Goal: Book appointment/travel/reservation

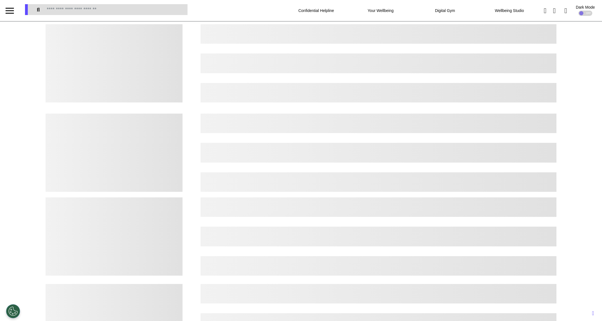
select select "*"
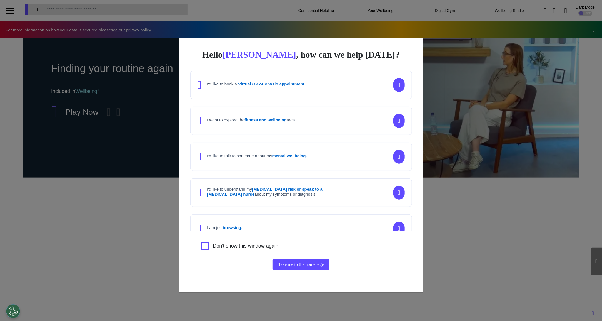
scroll to position [0, 278]
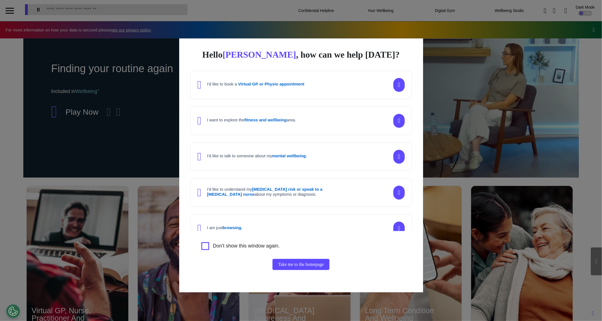
click at [532, 166] on div "Hello Elena , how can we help today? I'd like to book a Virtual GP or Physio ap…" at bounding box center [301, 160] width 602 height 321
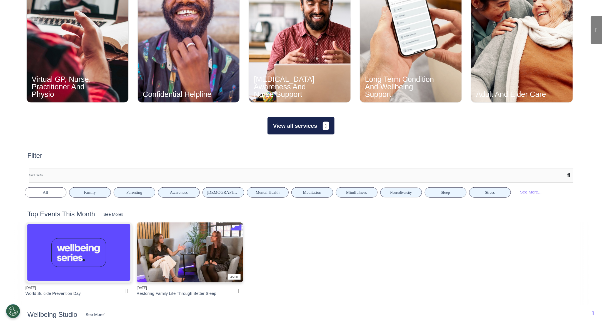
click at [292, 130] on button "View all services" at bounding box center [301, 125] width 67 height 17
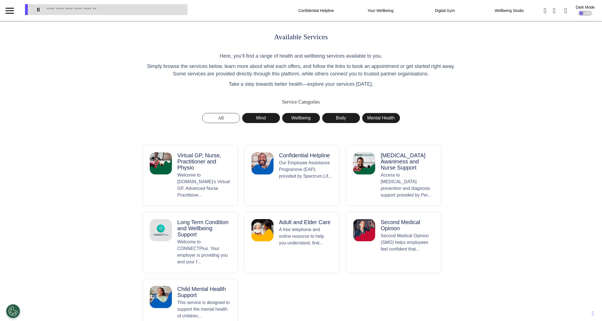
click at [187, 170] on p "Virtual GP, Nurse, Practitioner and Physio" at bounding box center [204, 161] width 53 height 18
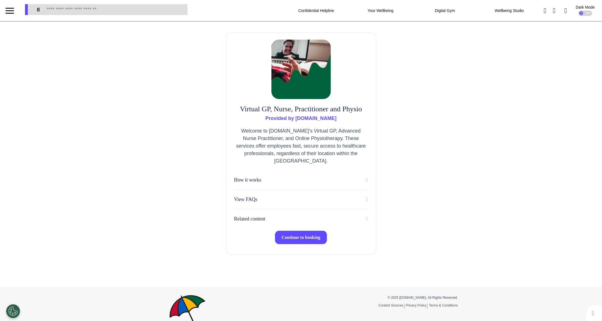
click at [290, 239] on span "Continue to booking" at bounding box center [301, 237] width 39 height 5
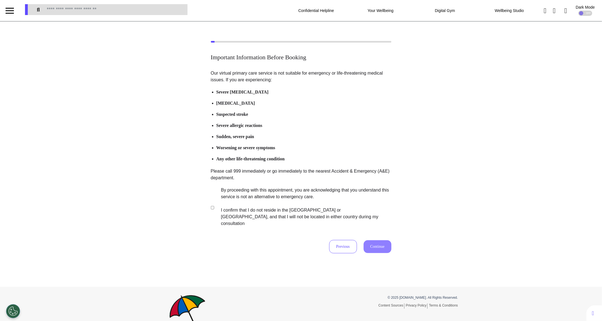
click at [245, 208] on label "By proceeding with this appointment, you are acknowledging that you understand …" at bounding box center [302, 207] width 174 height 40
click at [381, 240] on button "Continue" at bounding box center [378, 246] width 28 height 13
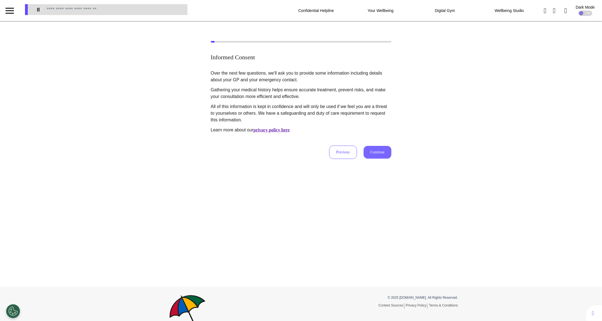
click at [373, 151] on button "Continue" at bounding box center [378, 152] width 28 height 13
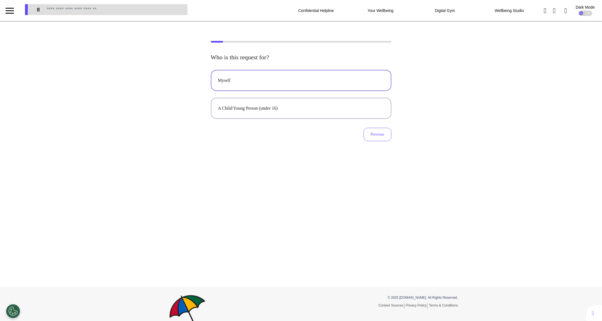
click at [278, 78] on div "Myself" at bounding box center [301, 80] width 166 height 7
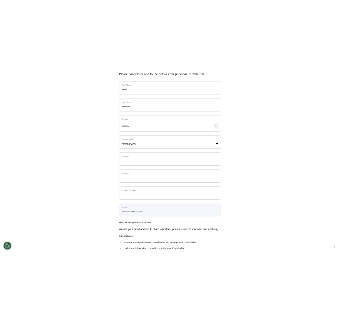
scroll to position [77, 0]
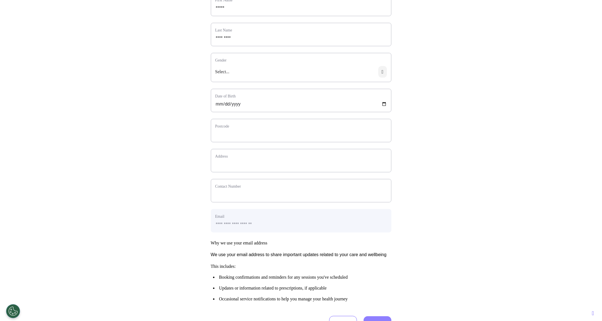
click at [260, 75] on div "Select..." at bounding box center [301, 74] width 180 height 16
click at [237, 95] on li "Male" at bounding box center [301, 91] width 163 height 7
click at [250, 72] on div "Gender Male" at bounding box center [301, 67] width 181 height 29
click at [249, 76] on div "Male" at bounding box center [301, 74] width 180 height 16
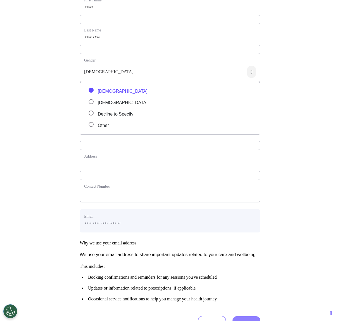
click at [113, 95] on li "Male" at bounding box center [170, 91] width 163 height 7
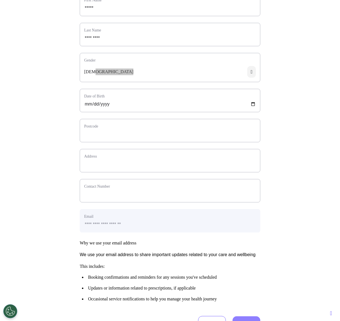
click at [107, 80] on div "Male" at bounding box center [170, 74] width 180 height 16
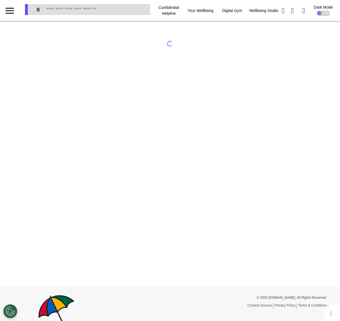
select select "*"
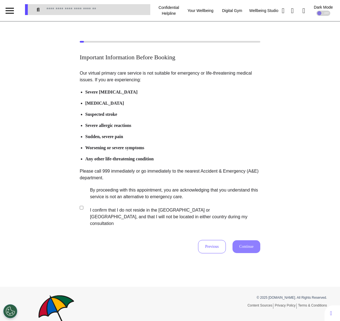
click at [126, 199] on label "By proceeding with this appointment, you are acknowledging that you understand …" at bounding box center [172, 207] width 174 height 40
click at [234, 240] on button "Continue" at bounding box center [247, 246] width 28 height 13
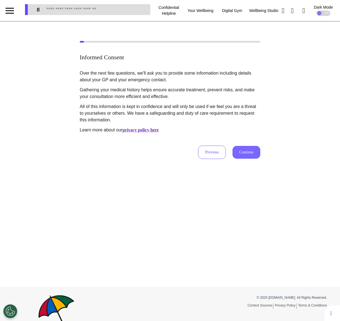
click at [244, 146] on button "Continue" at bounding box center [247, 152] width 28 height 13
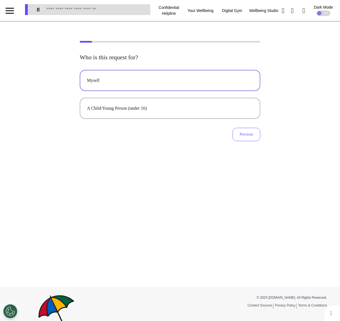
click at [163, 75] on button "Myself" at bounding box center [170, 80] width 181 height 21
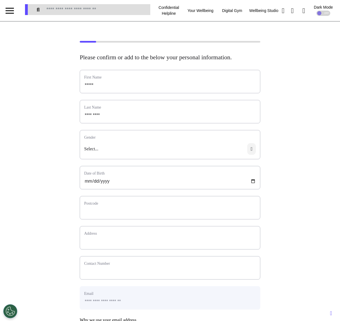
scroll to position [81, 0]
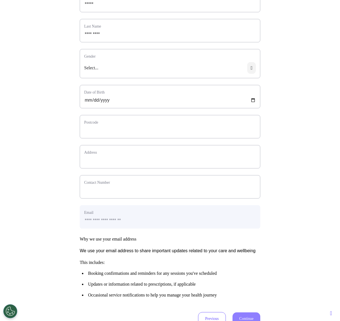
click at [160, 78] on div "Select..." at bounding box center [170, 70] width 180 height 16
click at [104, 90] on span "Male" at bounding box center [123, 87] width 50 height 7
click at [128, 71] on div "Male" at bounding box center [170, 70] width 180 height 16
click at [116, 113] on span "Decline to Specify" at bounding box center [116, 109] width 36 height 7
click at [230, 78] on div "Decline to Specify" at bounding box center [170, 70] width 180 height 16
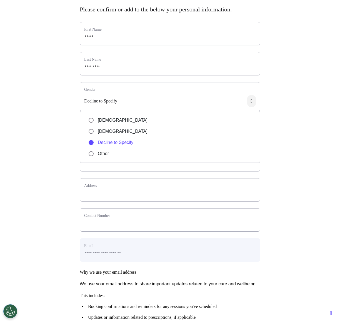
scroll to position [44, 0]
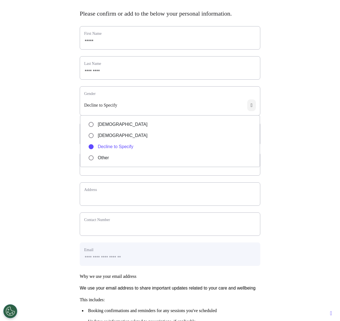
click at [102, 137] on ul "Male Female Decline to Specify Other" at bounding box center [170, 141] width 180 height 52
click at [102, 139] on span "Female" at bounding box center [123, 135] width 50 height 7
click at [177, 110] on div "Female" at bounding box center [170, 107] width 180 height 16
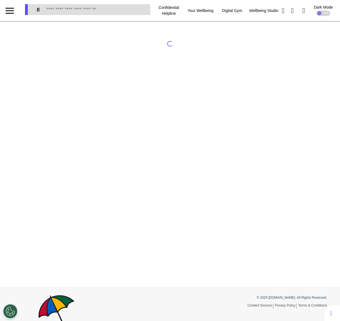
select select "*"
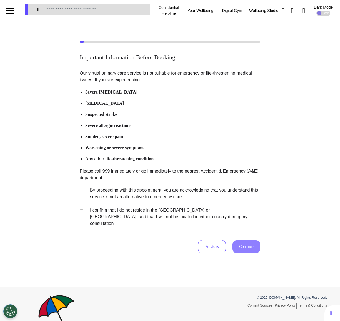
click at [136, 205] on label "By proceeding with this appointment, you are acknowledging that you understand …" at bounding box center [172, 207] width 174 height 40
click at [252, 240] on button "Continue" at bounding box center [247, 246] width 28 height 13
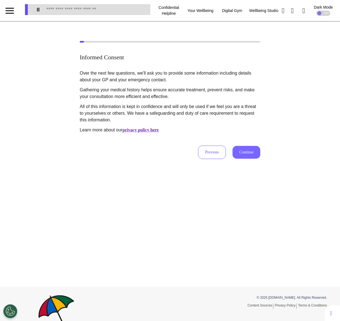
click at [246, 154] on button "Continue" at bounding box center [247, 152] width 28 height 13
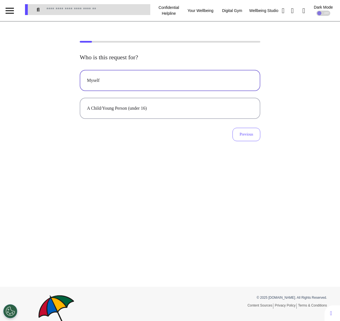
click at [167, 74] on button "Myself" at bounding box center [170, 80] width 181 height 21
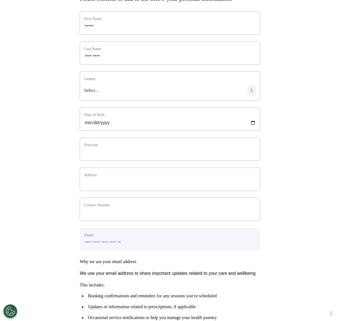
scroll to position [74, 0]
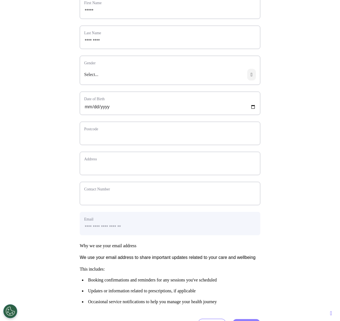
click at [134, 81] on div "Select..." at bounding box center [170, 77] width 180 height 16
click at [106, 108] on span "Female" at bounding box center [122, 104] width 49 height 7
click at [187, 79] on div "Female" at bounding box center [170, 77] width 180 height 16
click at [110, 119] on span "Decline to Specify" at bounding box center [114, 116] width 33 height 7
click at [133, 83] on div "Decline to Specify" at bounding box center [170, 77] width 180 height 16
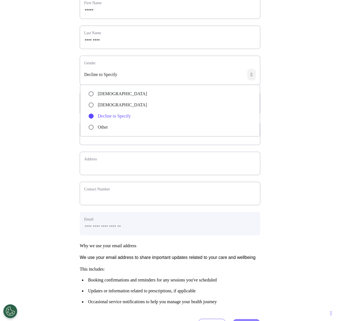
scroll to position [69, 0]
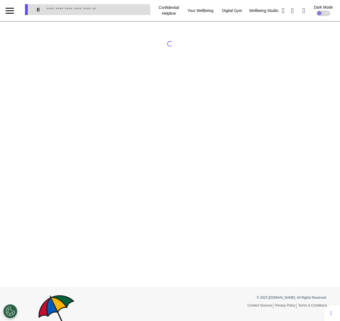
select select "*"
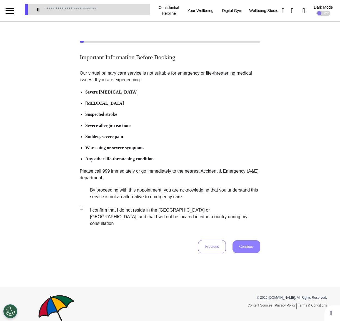
click at [117, 198] on label "By proceeding with this appointment, you are acknowledging that you understand …" at bounding box center [172, 207] width 174 height 40
click at [235, 240] on button "Continue" at bounding box center [247, 246] width 28 height 13
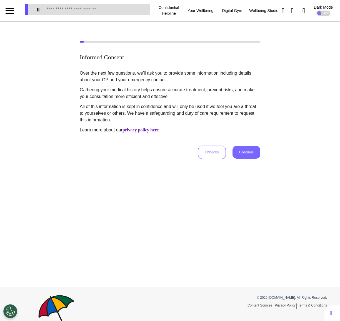
click at [243, 148] on button "Continue" at bounding box center [247, 152] width 28 height 13
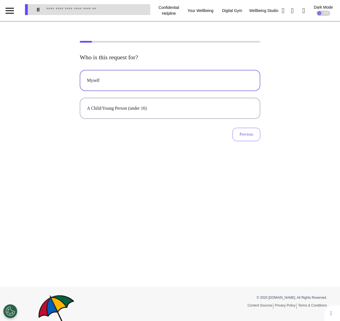
click at [148, 80] on div "Myself" at bounding box center [170, 80] width 166 height 7
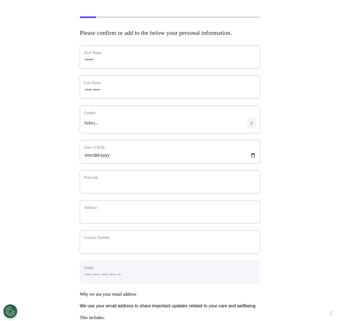
scroll to position [31, 0]
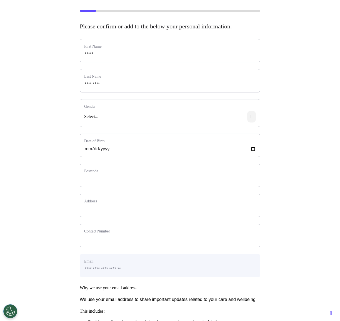
click at [156, 124] on div "Select..." at bounding box center [170, 119] width 180 height 16
click at [107, 150] on span "Female" at bounding box center [122, 146] width 49 height 7
click at [132, 126] on div "Female" at bounding box center [170, 119] width 180 height 16
click at [114, 161] on span "Decline to Specify" at bounding box center [114, 158] width 33 height 7
click at [133, 123] on div "Decline to Specify" at bounding box center [170, 119] width 180 height 16
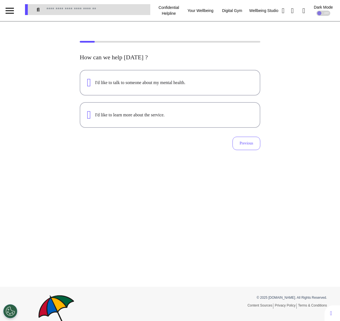
select select "*"
click at [163, 83] on div "I'd like to talk to someone about my mental health." at bounding box center [174, 82] width 158 height 7
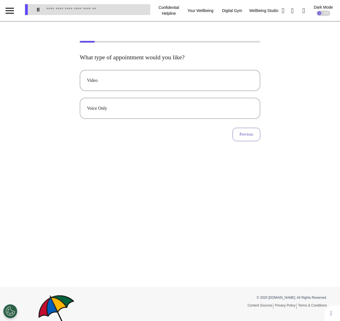
click at [163, 83] on div "Video" at bounding box center [170, 80] width 166 height 7
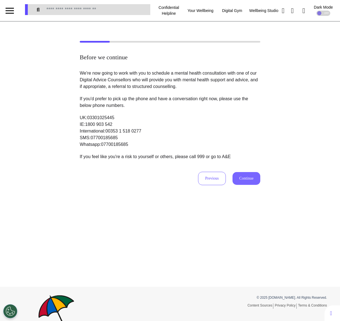
click at [238, 174] on button "Continue" at bounding box center [247, 178] width 28 height 13
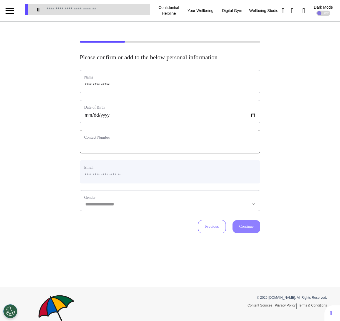
click at [189, 145] on input "phone" at bounding box center [170, 144] width 172 height 7
type input "**********"
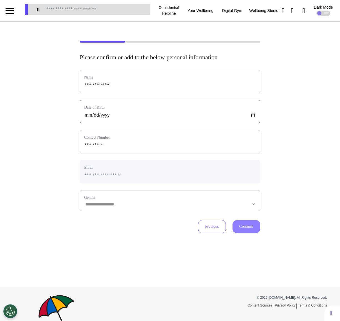
click at [87, 115] on input "date" at bounding box center [170, 114] width 172 height 7
type input "**********"
click at [113, 201] on div "**********" at bounding box center [170, 200] width 181 height 21
click at [112, 205] on select "**********" at bounding box center [170, 204] width 172 height 5
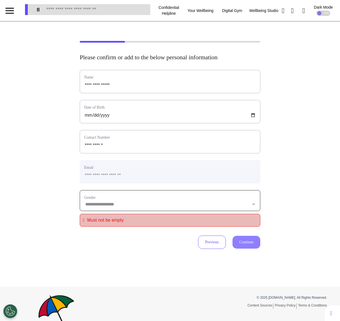
select select "******"
click at [84, 202] on select "**********" at bounding box center [170, 204] width 172 height 5
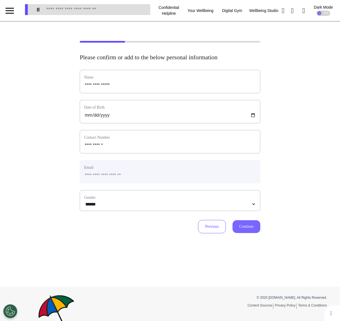
click at [237, 224] on button "Continue" at bounding box center [247, 226] width 28 height 13
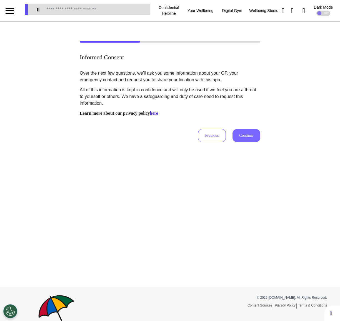
click at [240, 132] on button "Continue" at bounding box center [247, 135] width 28 height 13
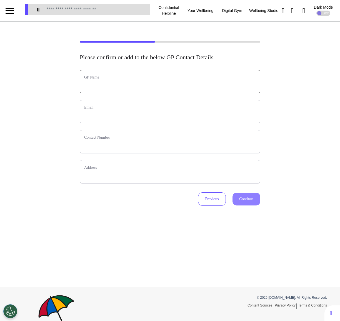
click at [121, 87] on input "text" at bounding box center [170, 84] width 172 height 7
type input "****"
click at [110, 111] on div "Email" at bounding box center [170, 111] width 181 height 23
click at [109, 118] on div "Email" at bounding box center [170, 111] width 181 height 23
type input "**********"
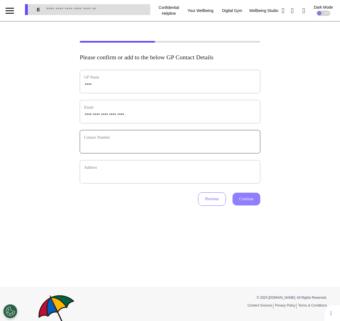
type input "**********"
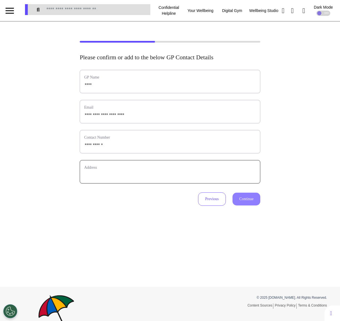
type input "**********"
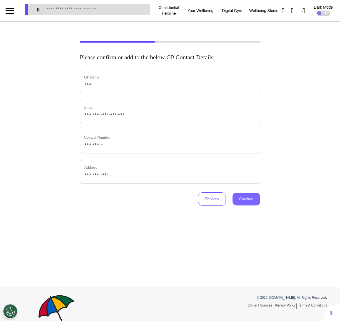
click at [243, 194] on button "Continue" at bounding box center [247, 198] width 28 height 13
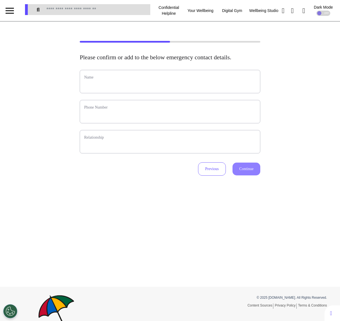
click at [110, 80] on label "Name" at bounding box center [170, 77] width 172 height 6
click at [110, 89] on input "text" at bounding box center [170, 84] width 172 height 7
click at [92, 119] on input "phone" at bounding box center [170, 114] width 172 height 7
click at [90, 89] on input "****" at bounding box center [170, 84] width 172 height 7
type input "****"
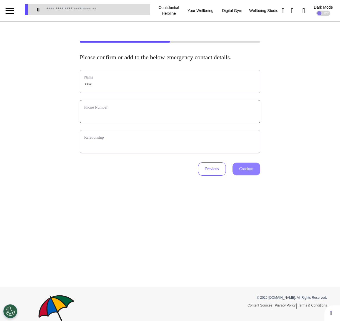
click at [100, 119] on input "phone" at bounding box center [170, 114] width 172 height 7
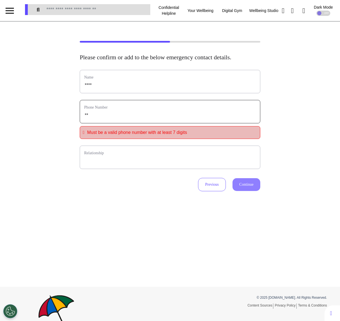
type input "*"
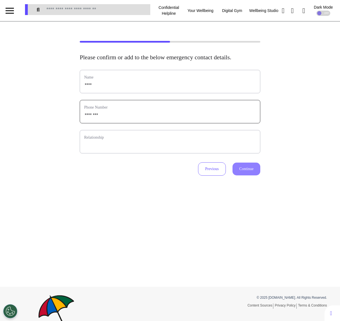
type input "********"
click at [110, 149] on input "text" at bounding box center [170, 144] width 172 height 7
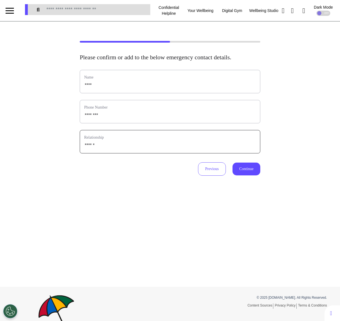
type input "******"
click at [242, 174] on button "Continue" at bounding box center [247, 168] width 28 height 13
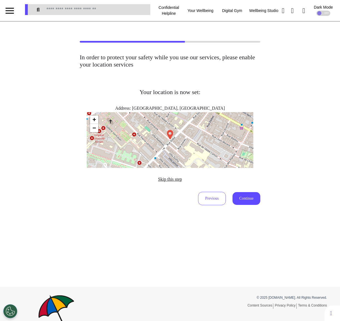
click at [174, 179] on span "Skip this step" at bounding box center [170, 179] width 24 height 5
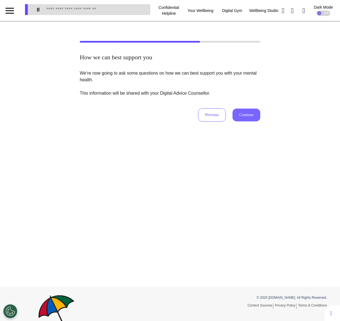
click at [245, 112] on button "Continue" at bounding box center [247, 114] width 28 height 13
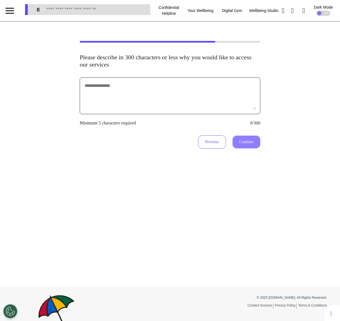
click at [201, 94] on textarea at bounding box center [170, 96] width 172 height 28
type textarea "********"
click at [246, 133] on div "******** Minimum 5 characters required 8/300 Previous Continue" at bounding box center [170, 112] width 181 height 71
click at [245, 140] on button "Continue" at bounding box center [247, 141] width 28 height 13
click at [211, 141] on button "Previous" at bounding box center [212, 141] width 28 height 13
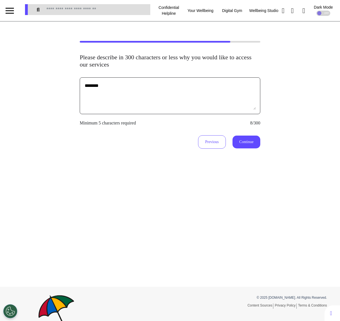
click at [185, 97] on textarea "********" at bounding box center [170, 96] width 172 height 28
click at [247, 143] on button "Continue" at bounding box center [247, 141] width 28 height 13
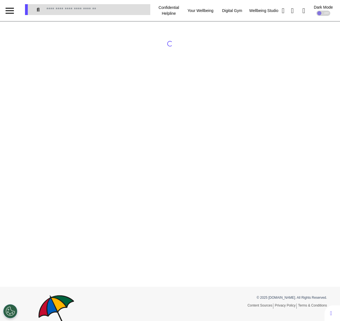
select select "*"
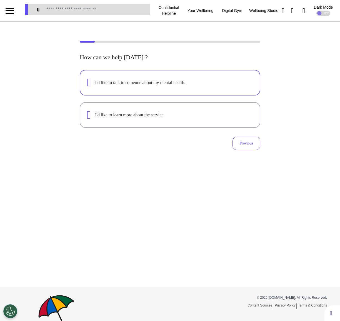
click at [187, 93] on button "I'd like to talk to someone about my mental health." at bounding box center [170, 83] width 181 height 26
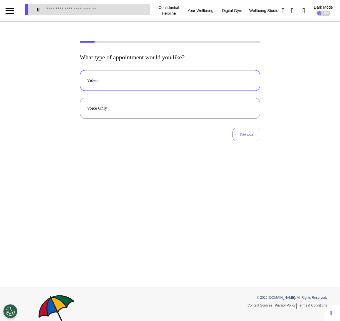
click at [185, 73] on button "Video" at bounding box center [170, 80] width 181 height 21
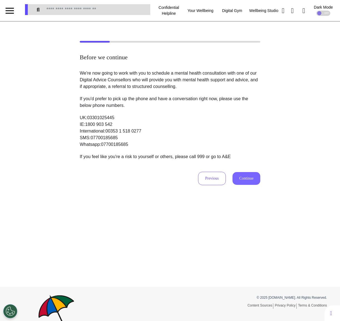
click at [242, 174] on button "Continue" at bounding box center [247, 178] width 28 height 13
select select "******"
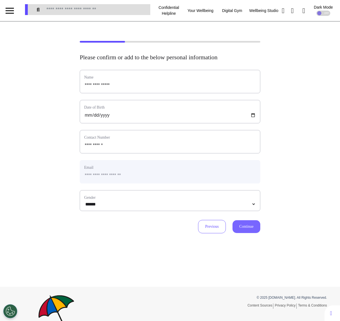
click at [257, 232] on button "Continue" at bounding box center [247, 226] width 28 height 13
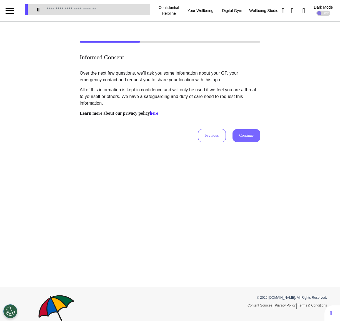
click at [247, 134] on button "Continue" at bounding box center [247, 135] width 28 height 13
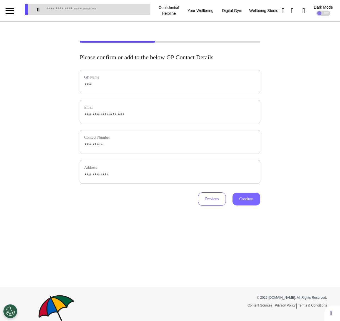
click at [248, 199] on button "Continue" at bounding box center [247, 198] width 28 height 13
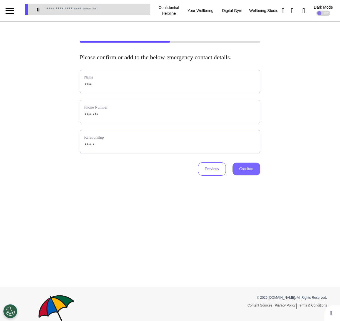
click at [246, 175] on button "Continue" at bounding box center [247, 168] width 28 height 13
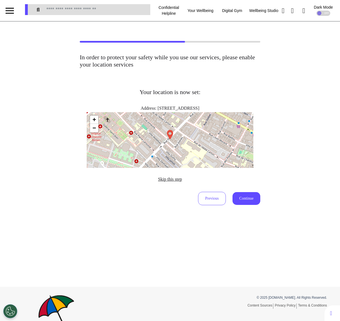
click at [173, 181] on span "Skip this step" at bounding box center [170, 179] width 24 height 5
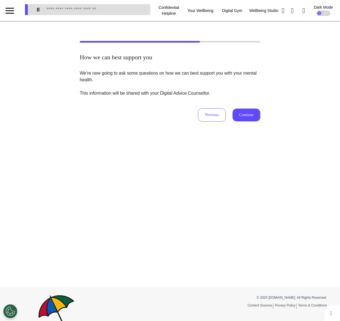
click at [247, 107] on div "We're now going to ask some questions on how we can best support you with your …" at bounding box center [170, 96] width 181 height 52
click at [246, 116] on button "Continue" at bounding box center [247, 114] width 28 height 13
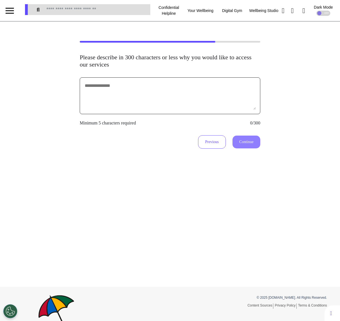
click at [209, 92] on textarea at bounding box center [170, 96] width 172 height 28
type textarea "**********"
click at [244, 136] on button "Continue" at bounding box center [247, 141] width 28 height 13
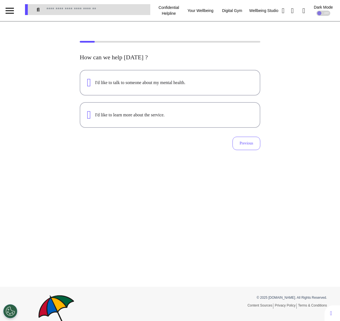
select select "*"
click at [148, 82] on div "I'd like to talk to someone about my mental health." at bounding box center [174, 82] width 158 height 7
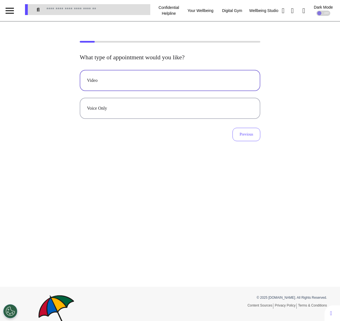
click at [148, 82] on div "Video" at bounding box center [170, 80] width 166 height 7
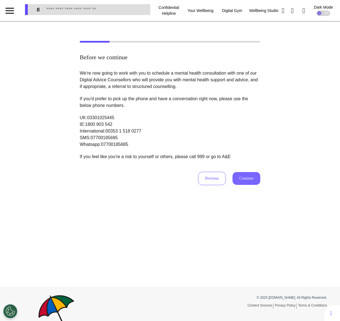
click at [247, 178] on button "Continue" at bounding box center [247, 178] width 28 height 13
select select "******"
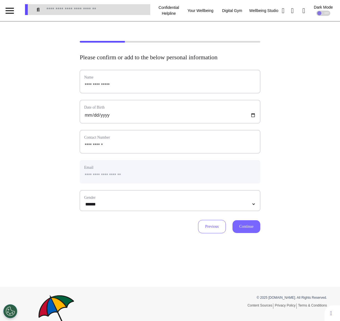
click at [249, 230] on button "Continue" at bounding box center [247, 226] width 28 height 13
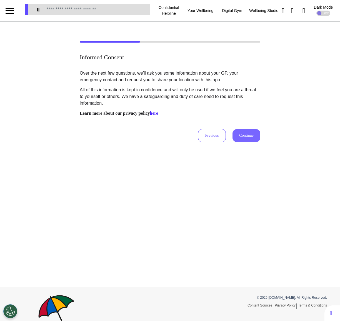
click at [246, 138] on button "Continue" at bounding box center [247, 135] width 28 height 13
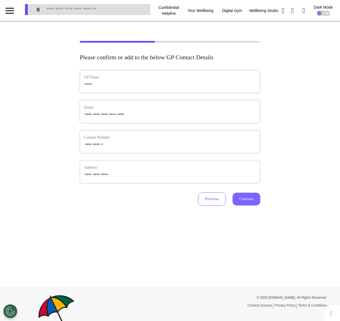
click at [242, 198] on button "Continue" at bounding box center [247, 198] width 28 height 13
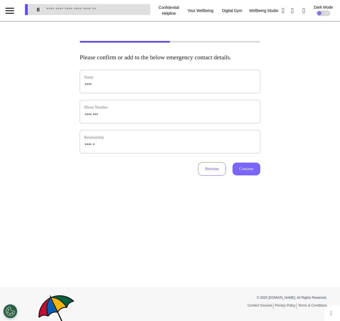
click at [239, 175] on button "Continue" at bounding box center [247, 168] width 28 height 13
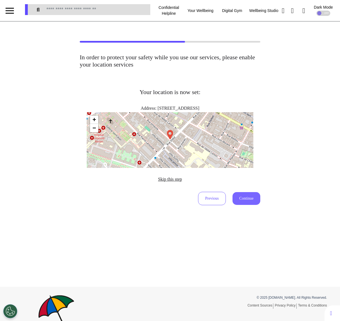
click at [250, 200] on button "Continue" at bounding box center [247, 198] width 28 height 13
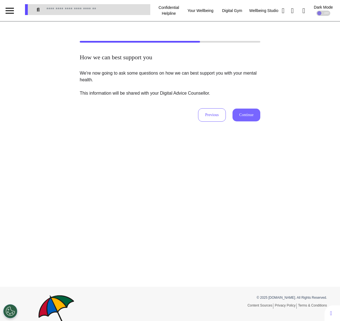
click at [247, 113] on button "Continue" at bounding box center [247, 114] width 28 height 13
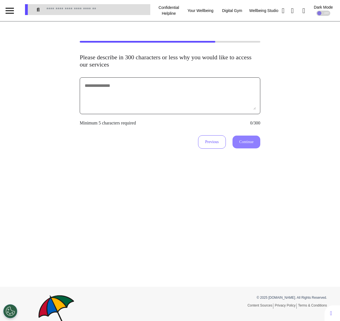
click at [196, 95] on textarea at bounding box center [170, 96] width 172 height 28
type textarea "**********"
click at [239, 143] on button "Continue" at bounding box center [247, 141] width 28 height 13
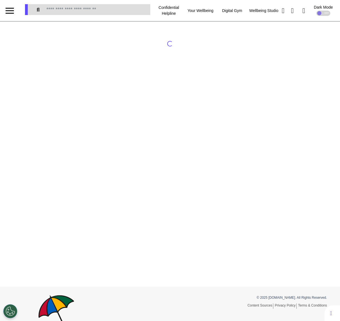
select select "*"
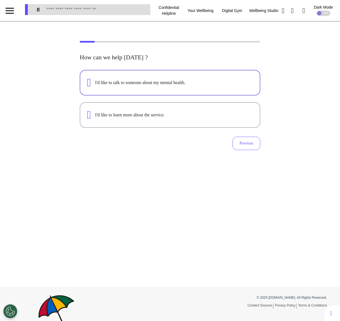
click at [208, 88] on button "I'd like to talk to someone about my mental health." at bounding box center [170, 83] width 181 height 26
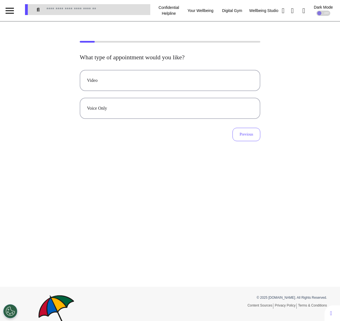
click at [208, 88] on button "Video" at bounding box center [170, 80] width 181 height 21
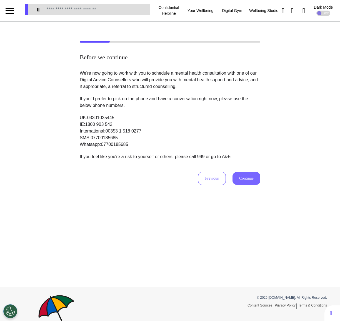
click at [243, 174] on button "Continue" at bounding box center [247, 178] width 28 height 13
select select "******"
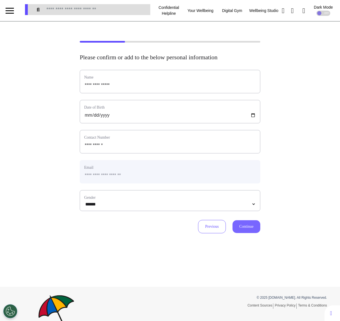
click at [244, 230] on button "Continue" at bounding box center [247, 226] width 28 height 13
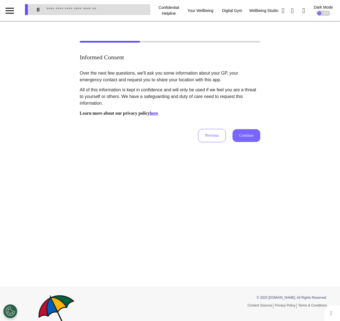
click at [247, 138] on button "Continue" at bounding box center [247, 135] width 28 height 13
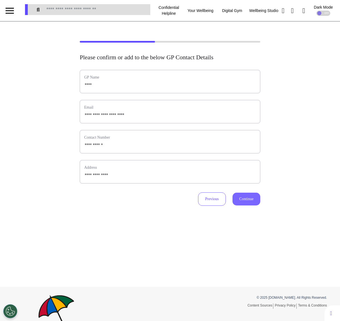
click at [251, 195] on button "Continue" at bounding box center [247, 198] width 28 height 13
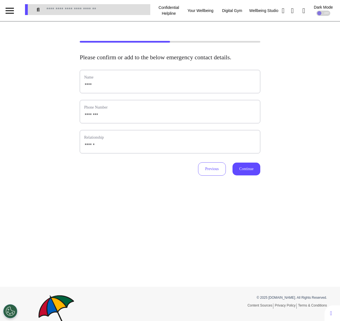
click at [247, 161] on div "Name **** Phone Number Relationship ****** Previous Continue" at bounding box center [170, 123] width 181 height 106
click at [247, 174] on button "Continue" at bounding box center [247, 168] width 28 height 13
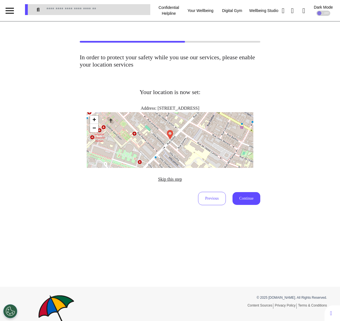
click at [165, 178] on span "Skip this step" at bounding box center [170, 179] width 24 height 5
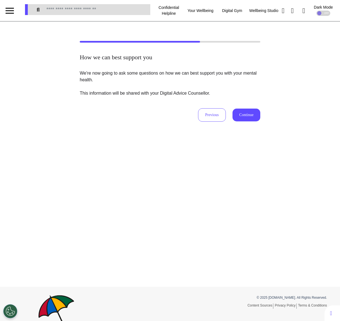
click at [242, 121] on div "Previous Continue" at bounding box center [170, 114] width 181 height 13
click at [242, 114] on button "Continue" at bounding box center [247, 114] width 28 height 13
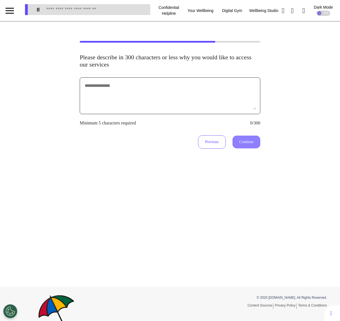
click at [214, 96] on textarea at bounding box center [170, 96] width 172 height 28
type textarea "**********"
click at [241, 143] on button "Continue" at bounding box center [247, 141] width 28 height 13
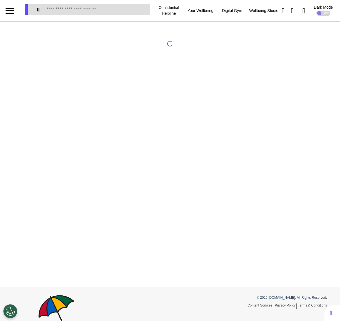
select select "*"
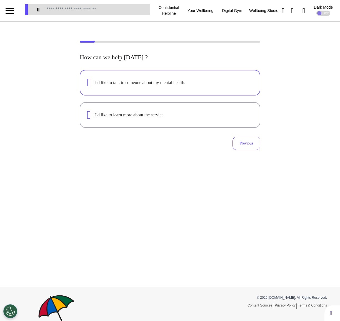
click at [201, 77] on button "I'd like to talk to someone about my mental health." at bounding box center [170, 83] width 181 height 26
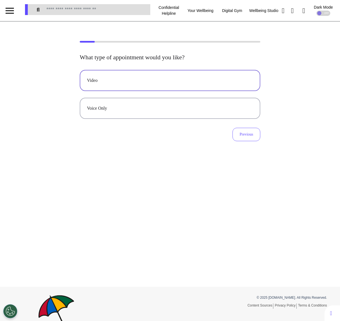
click at [193, 80] on div "Video" at bounding box center [170, 80] width 166 height 7
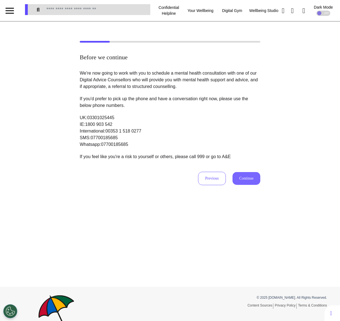
click at [248, 175] on button "Continue" at bounding box center [247, 178] width 28 height 13
select select "******"
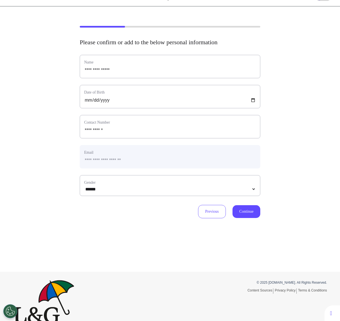
scroll to position [26, 0]
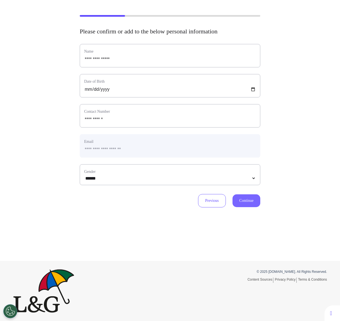
click at [244, 200] on button "Continue" at bounding box center [247, 200] width 28 height 13
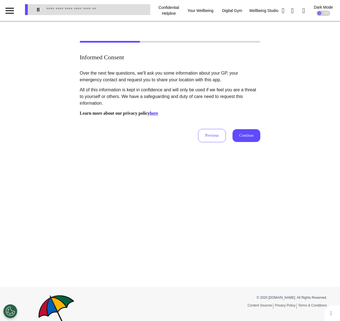
scroll to position [0, 0]
click at [249, 131] on button "Continue" at bounding box center [247, 135] width 28 height 13
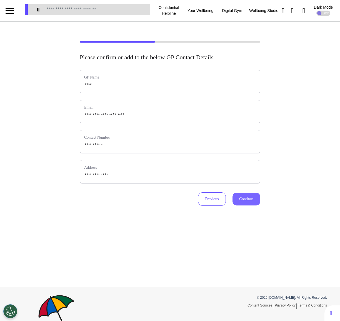
click at [248, 195] on button "Continue" at bounding box center [247, 198] width 28 height 13
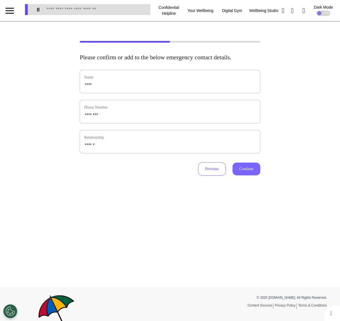
click at [244, 175] on button "Continue" at bounding box center [247, 168] width 28 height 13
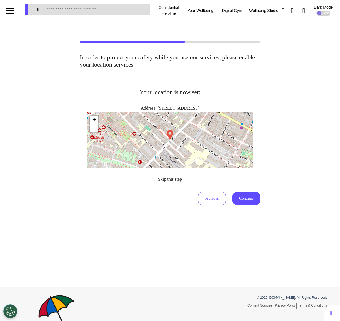
click at [167, 179] on span "Skip this step" at bounding box center [170, 179] width 24 height 5
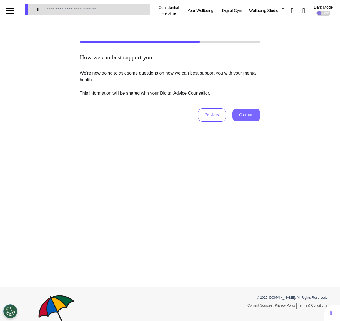
click at [246, 118] on button "Continue" at bounding box center [247, 114] width 28 height 13
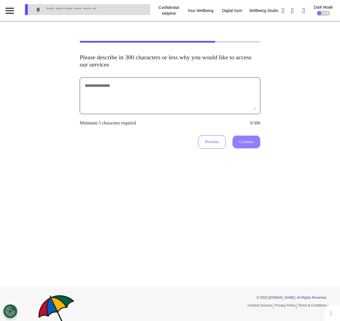
click at [215, 100] on textarea at bounding box center [170, 96] width 172 height 28
type textarea "*********"
click at [240, 138] on button "Continue" at bounding box center [247, 141] width 28 height 13
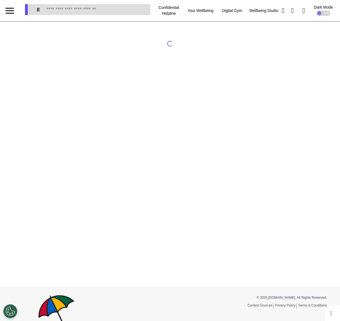
select select "*"
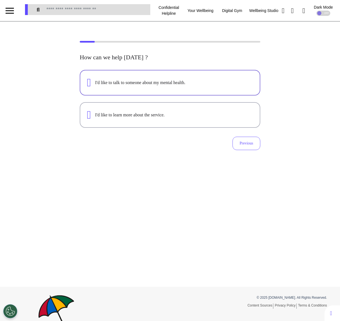
click at [153, 85] on div "I'd like to talk to someone about my mental health." at bounding box center [174, 82] width 158 height 7
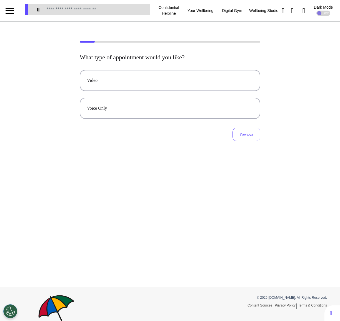
click at [153, 85] on button "Video" at bounding box center [170, 80] width 181 height 21
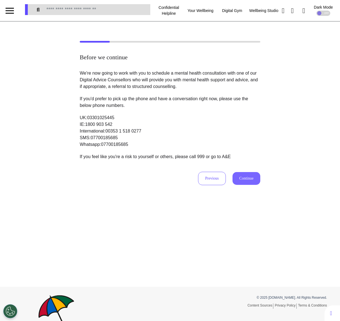
click at [250, 177] on button "Continue" at bounding box center [247, 178] width 28 height 13
select select "******"
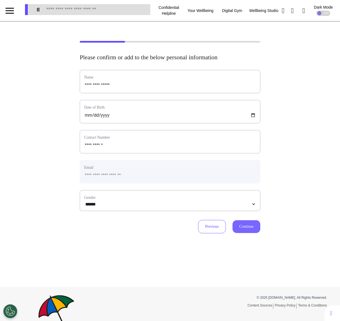
click at [247, 224] on button "Continue" at bounding box center [247, 226] width 28 height 13
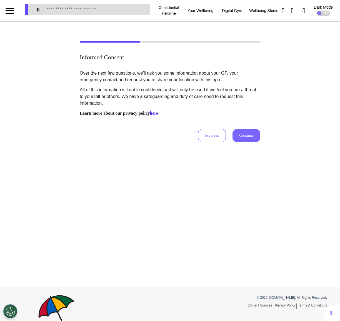
click at [242, 137] on button "Continue" at bounding box center [247, 135] width 28 height 13
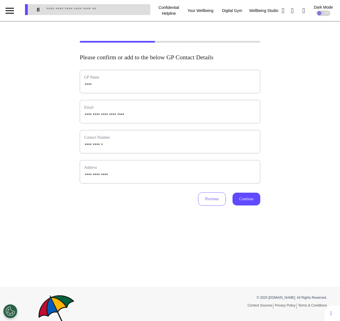
click at [251, 206] on div "**********" at bounding box center [170, 153] width 340 height 265
click at [250, 196] on button "Continue" at bounding box center [247, 198] width 28 height 13
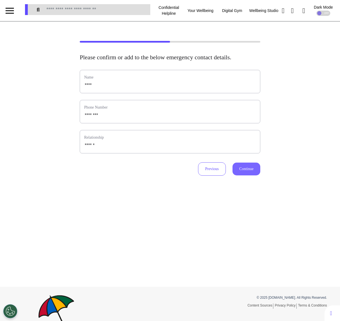
click at [242, 175] on button "Continue" at bounding box center [247, 168] width 28 height 13
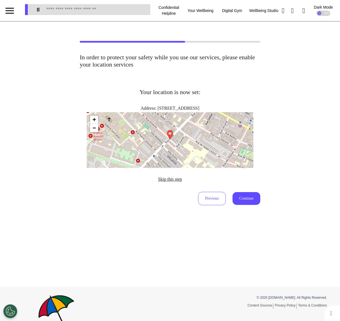
click at [166, 179] on span "Skip this step" at bounding box center [170, 179] width 24 height 5
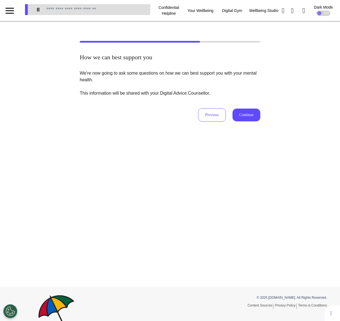
click at [244, 122] on div "How we can best support you We're now going to ask some questions on how we can…" at bounding box center [170, 153] width 340 height 265
click at [244, 114] on button "Continue" at bounding box center [247, 114] width 28 height 13
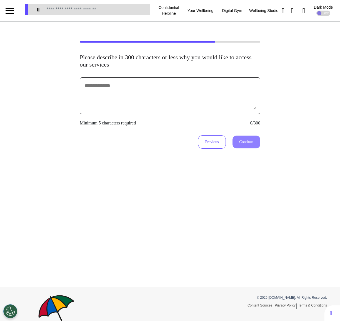
click at [209, 94] on textarea at bounding box center [170, 96] width 172 height 28
type textarea "**********"
click at [246, 141] on button "Continue" at bounding box center [247, 141] width 28 height 13
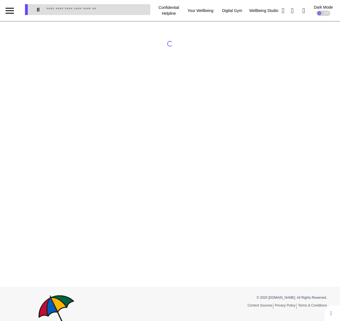
select select "*"
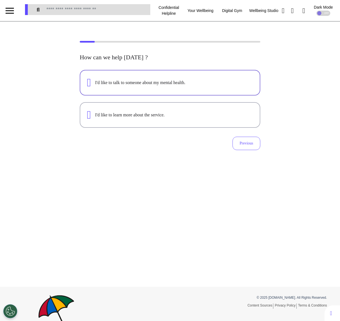
click at [212, 77] on div "I'd like to talk to someone about my mental health." at bounding box center [170, 82] width 166 height 11
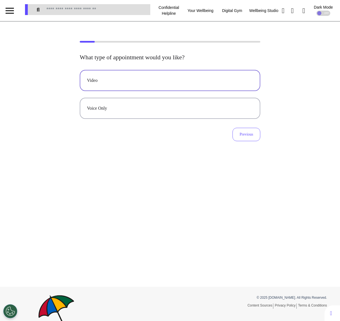
click at [207, 80] on div "Video" at bounding box center [170, 80] width 166 height 7
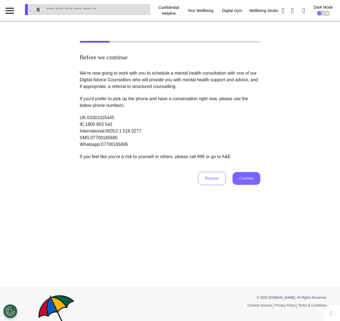
click at [241, 174] on button "Continue" at bounding box center [247, 178] width 28 height 13
select select "******"
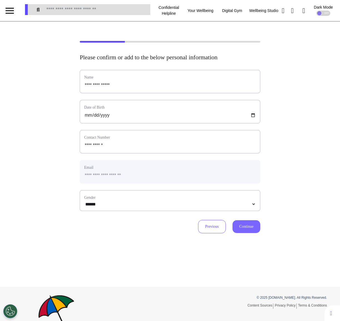
click at [246, 224] on button "Continue" at bounding box center [247, 226] width 28 height 13
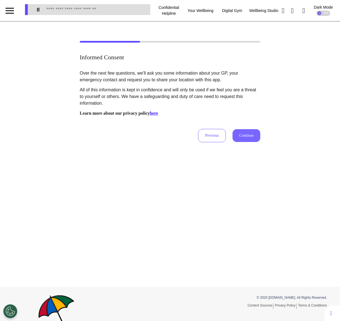
click at [251, 133] on button "Continue" at bounding box center [247, 135] width 28 height 13
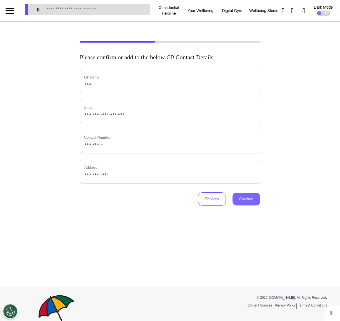
click at [249, 200] on button "Continue" at bounding box center [247, 198] width 28 height 13
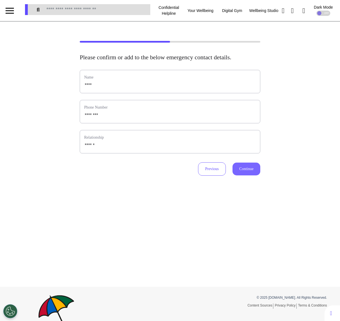
click at [245, 175] on button "Continue" at bounding box center [247, 168] width 28 height 13
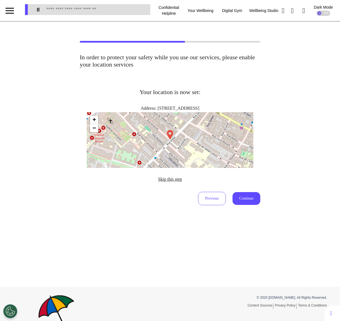
click at [176, 181] on span "Skip this step" at bounding box center [170, 179] width 24 height 5
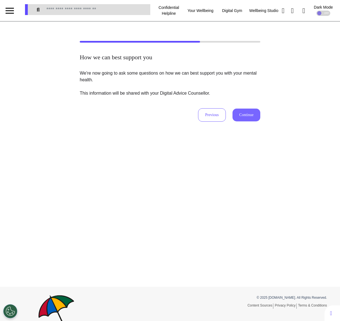
click at [246, 119] on button "Continue" at bounding box center [247, 114] width 28 height 13
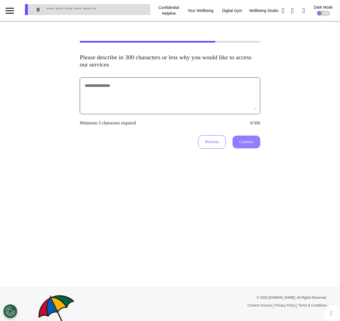
click at [207, 96] on textarea at bounding box center [170, 96] width 172 height 28
type textarea "*******"
click at [244, 141] on button "Continue" at bounding box center [247, 141] width 28 height 13
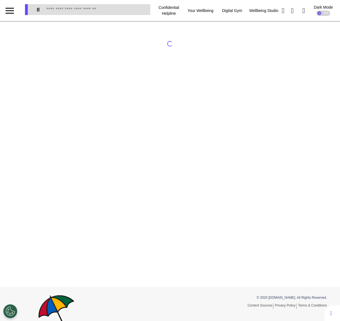
select select "*"
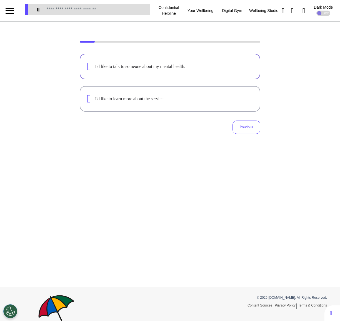
click at [197, 63] on div "I'd like to talk to someone about my mental health." at bounding box center [170, 66] width 166 height 11
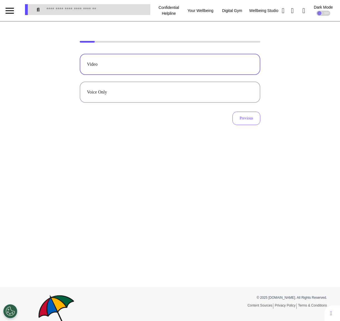
click at [195, 65] on div "Video" at bounding box center [170, 64] width 166 height 7
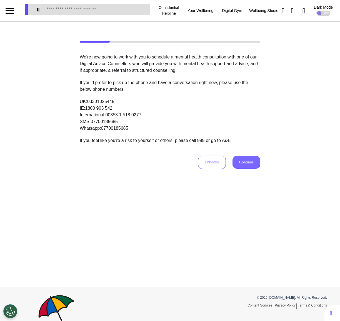
click at [247, 160] on button "Continue" at bounding box center [247, 162] width 28 height 13
select select "******"
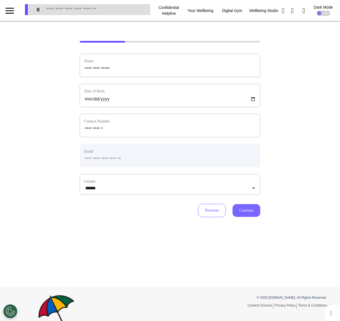
click at [236, 208] on button "Continue" at bounding box center [247, 210] width 28 height 13
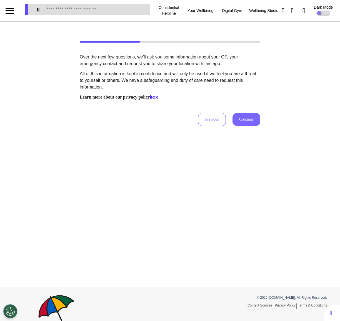
click at [248, 113] on button "Continue" at bounding box center [247, 119] width 28 height 13
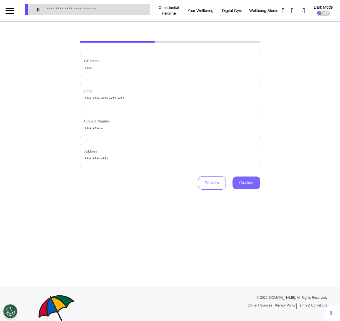
click at [249, 181] on button "Continue" at bounding box center [247, 182] width 28 height 13
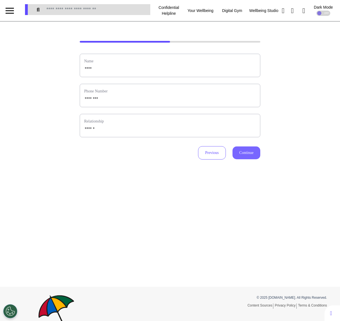
click at [246, 149] on button "Continue" at bounding box center [247, 152] width 28 height 13
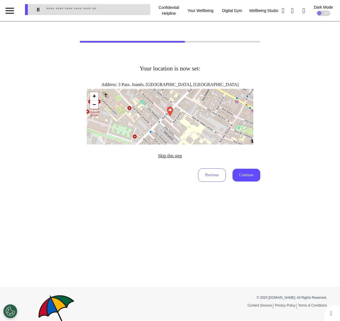
click at [175, 153] on span "Skip this step" at bounding box center [170, 155] width 24 height 5
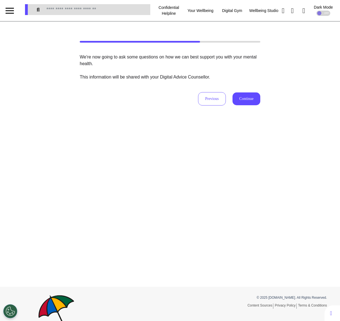
click at [249, 87] on div "We're now going to ask some questions on how we can best support you with your …" at bounding box center [170, 80] width 181 height 52
click at [248, 101] on button "Continue" at bounding box center [247, 98] width 28 height 13
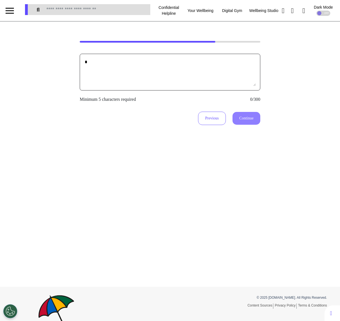
click at [203, 76] on textarea "*" at bounding box center [170, 72] width 172 height 28
type textarea "********"
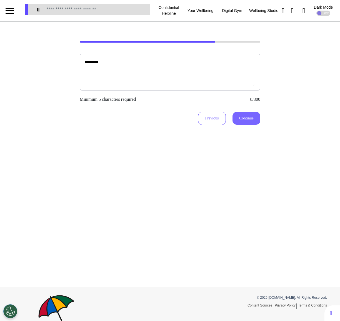
click at [240, 115] on button "Continue" at bounding box center [247, 118] width 28 height 13
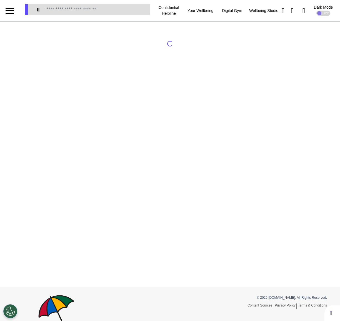
select select "*"
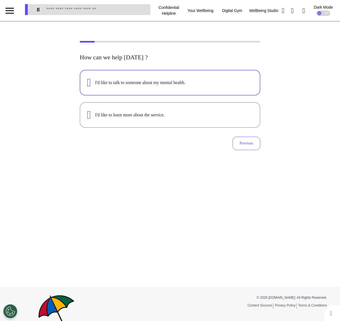
click at [207, 83] on div "I'd like to talk to someone about my mental health." at bounding box center [174, 82] width 158 height 7
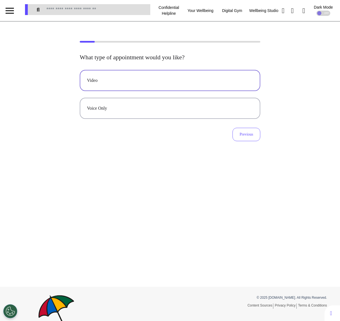
click at [157, 75] on button "Video" at bounding box center [170, 80] width 181 height 21
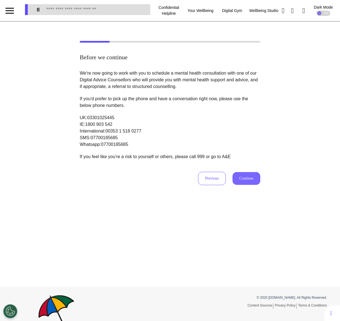
click at [243, 178] on button "Continue" at bounding box center [247, 178] width 28 height 13
select select "******"
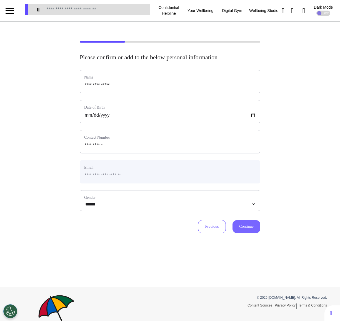
click at [242, 228] on button "Continue" at bounding box center [247, 226] width 28 height 13
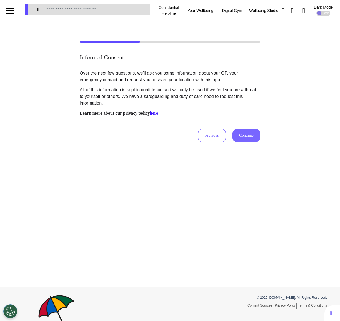
click at [236, 135] on button "Continue" at bounding box center [247, 135] width 28 height 13
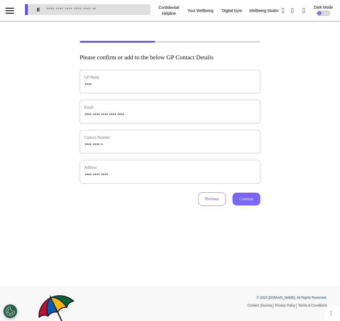
click at [242, 193] on button "Continue" at bounding box center [247, 198] width 28 height 13
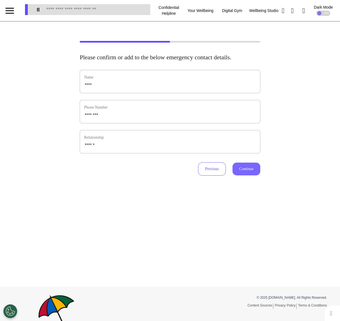
click at [244, 173] on button "Continue" at bounding box center [247, 168] width 28 height 13
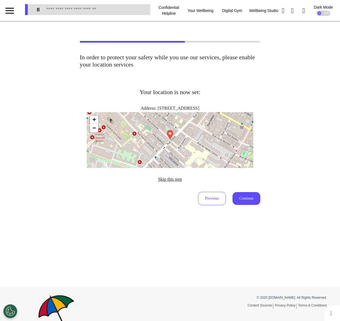
click at [170, 181] on span "Skip this step" at bounding box center [170, 179] width 24 height 5
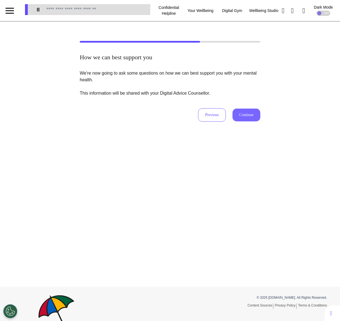
click at [250, 114] on button "Continue" at bounding box center [247, 114] width 28 height 13
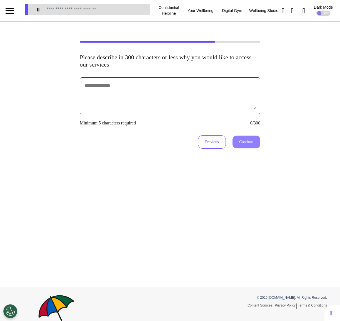
click at [175, 106] on textarea at bounding box center [170, 96] width 172 height 28
type textarea "**********"
click at [244, 138] on button "Continue" at bounding box center [247, 141] width 28 height 13
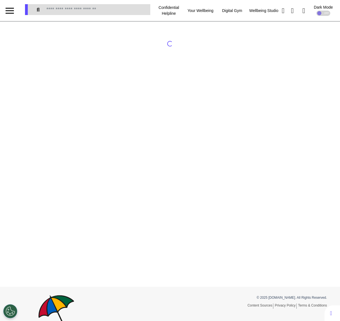
select select "*"
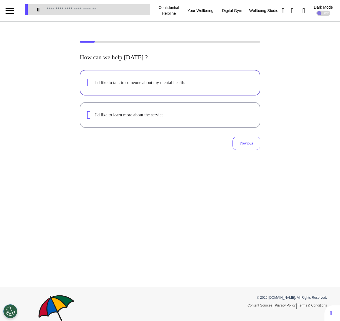
click at [186, 73] on button "I'd like to talk to someone about my mental health." at bounding box center [170, 83] width 181 height 26
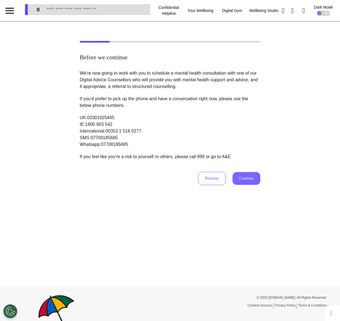
click at [253, 184] on button "Continue" at bounding box center [247, 178] width 28 height 13
select select "******"
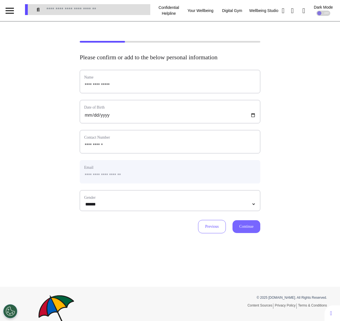
click at [244, 221] on button "Continue" at bounding box center [247, 226] width 28 height 13
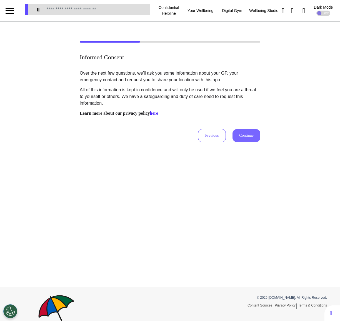
click at [254, 136] on button "Continue" at bounding box center [247, 135] width 28 height 13
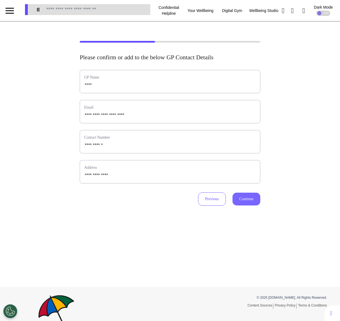
click at [244, 198] on button "Continue" at bounding box center [247, 198] width 28 height 13
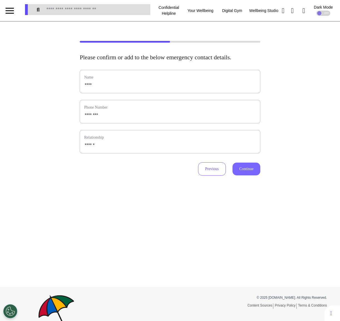
click at [243, 175] on button "Continue" at bounding box center [247, 168] width 28 height 13
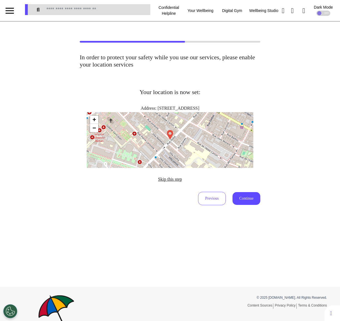
click at [178, 180] on span "Skip this step" at bounding box center [170, 179] width 24 height 5
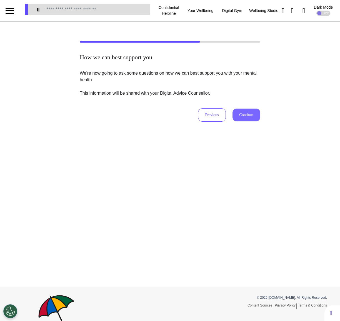
click at [241, 110] on button "Continue" at bounding box center [247, 114] width 28 height 13
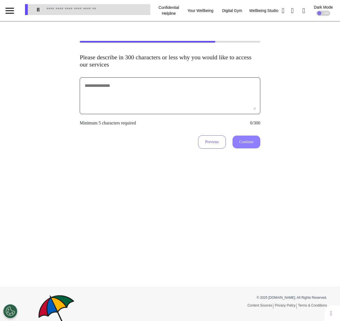
click at [221, 96] on textarea at bounding box center [170, 96] width 172 height 28
type textarea "**********"
click at [248, 141] on button "Continue" at bounding box center [247, 141] width 28 height 13
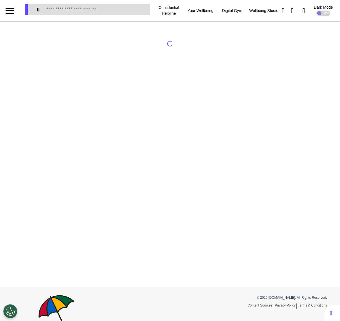
select select "*"
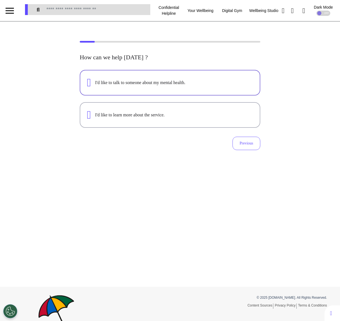
click at [160, 86] on div "I'd like to talk to someone about my mental health." at bounding box center [170, 82] width 166 height 11
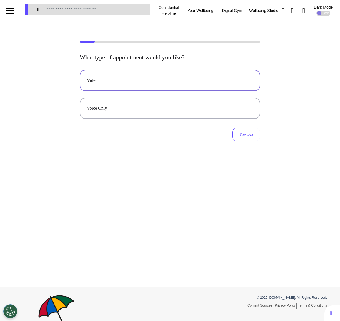
click at [167, 88] on button "Video" at bounding box center [170, 80] width 181 height 21
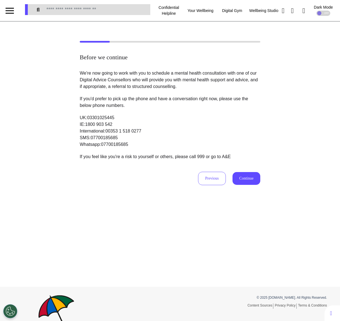
click at [250, 172] on div "Previous Continue" at bounding box center [170, 178] width 181 height 13
click at [248, 179] on button "Continue" at bounding box center [247, 178] width 28 height 13
select select "******"
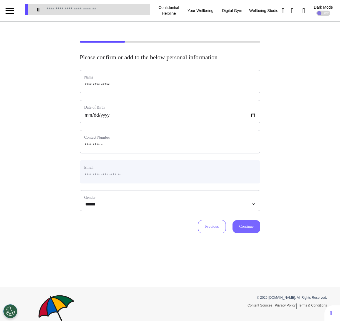
click at [249, 230] on button "Continue" at bounding box center [247, 226] width 28 height 13
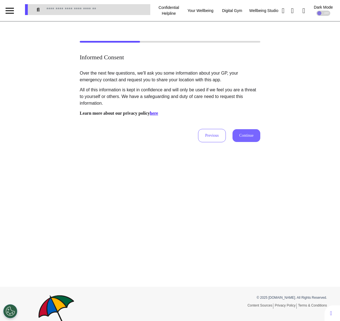
click at [247, 136] on button "Continue" at bounding box center [247, 135] width 28 height 13
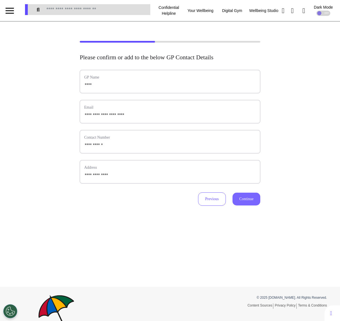
click at [245, 196] on button "Continue" at bounding box center [247, 198] width 28 height 13
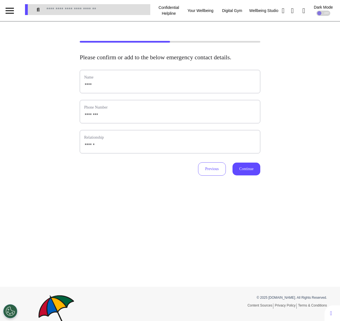
click at [244, 168] on div "Name **** Phone Number Relationship ****** Previous Continue" at bounding box center [170, 123] width 181 height 106
click at [244, 175] on button "Continue" at bounding box center [247, 168] width 28 height 13
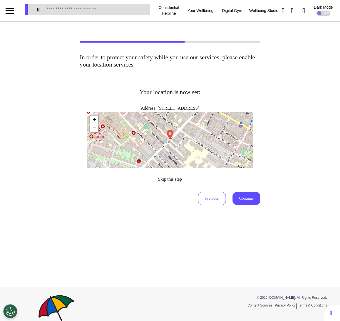
click at [168, 178] on span "Skip this step" at bounding box center [170, 179] width 24 height 5
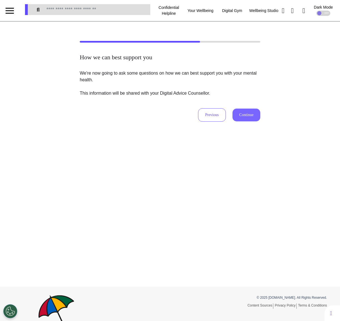
click at [247, 109] on button "Continue" at bounding box center [247, 114] width 28 height 13
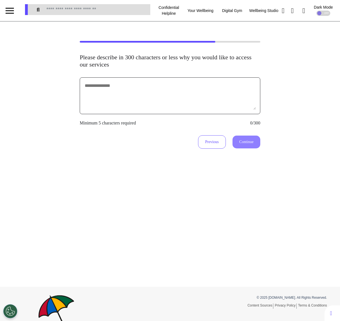
click at [197, 96] on textarea at bounding box center [170, 96] width 172 height 28
type textarea "**********"
click at [245, 141] on button "Continue" at bounding box center [247, 141] width 28 height 13
click at [220, 266] on div "**********" at bounding box center [170, 153] width 340 height 265
click at [212, 96] on textarea "**********" at bounding box center [170, 96] width 172 height 28
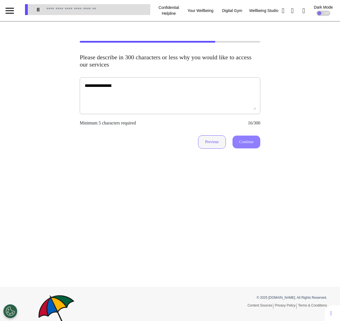
click at [210, 140] on button "Previous" at bounding box center [212, 141] width 28 height 13
click at [241, 143] on button "Continue" at bounding box center [247, 141] width 28 height 13
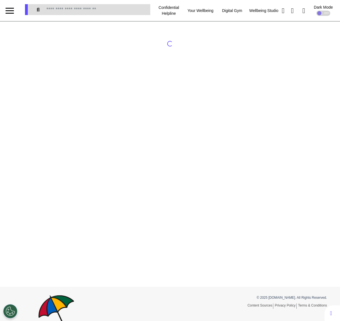
select select "*"
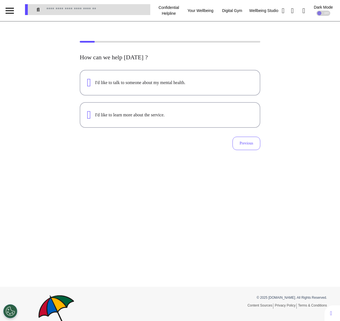
click at [224, 69] on div "How can we help [DATE] ? I'd like to talk to someone about my mental health. I'…" at bounding box center [170, 102] width 181 height 96
click at [222, 82] on div "I'd like to talk to someone about my mental health." at bounding box center [174, 82] width 158 height 7
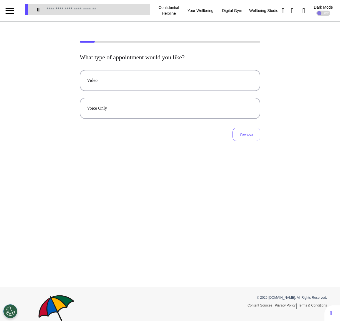
click at [222, 82] on div "Video" at bounding box center [170, 80] width 166 height 7
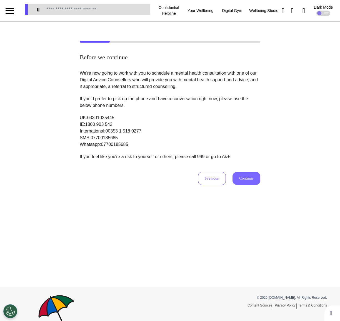
click at [246, 180] on button "Continue" at bounding box center [247, 178] width 28 height 13
select select "******"
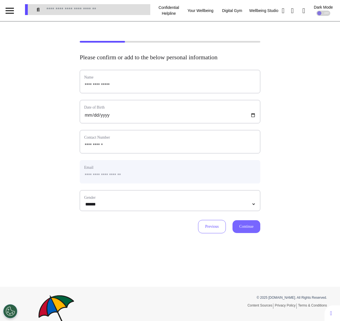
click at [247, 227] on button "Continue" at bounding box center [247, 226] width 28 height 13
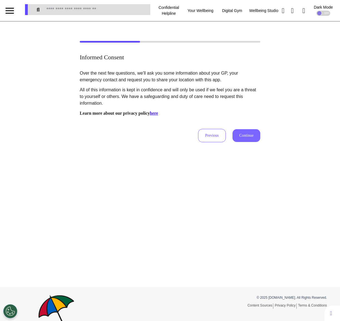
click at [237, 131] on button "Continue" at bounding box center [247, 135] width 28 height 13
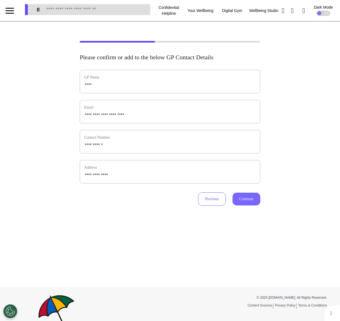
click at [235, 199] on button "Continue" at bounding box center [247, 198] width 28 height 13
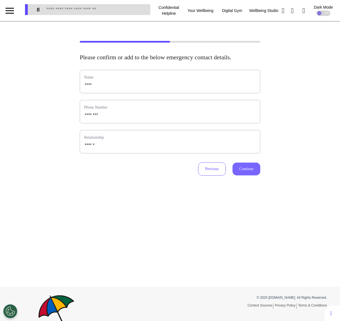
click at [252, 175] on button "Continue" at bounding box center [247, 168] width 28 height 13
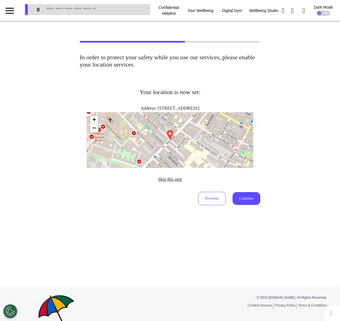
click at [175, 177] on span "Skip this step" at bounding box center [170, 179] width 24 height 5
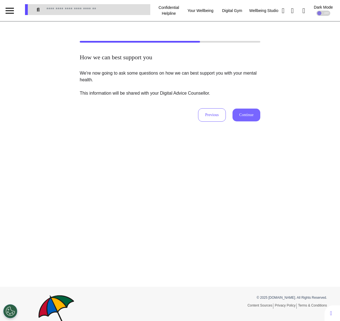
click at [250, 118] on button "Continue" at bounding box center [247, 114] width 28 height 13
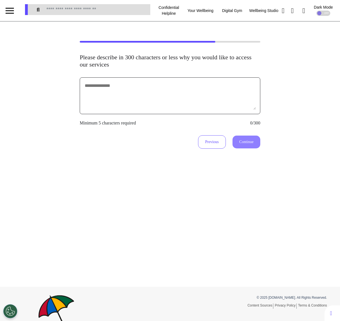
click at [205, 98] on textarea at bounding box center [170, 96] width 172 height 28
type textarea "**********"
click at [241, 140] on button "Continue" at bounding box center [247, 141] width 28 height 13
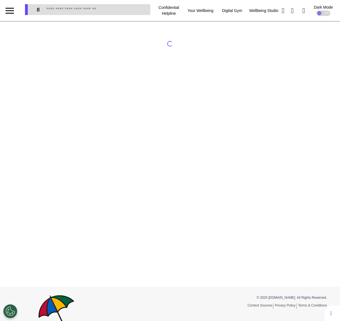
select select "*"
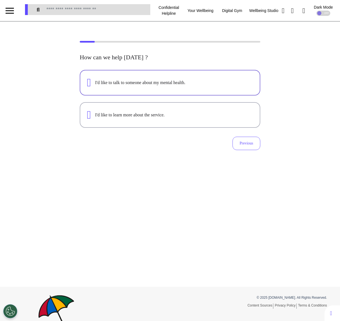
click at [172, 91] on button "I'd like to talk to someone about my mental health." at bounding box center [170, 83] width 181 height 26
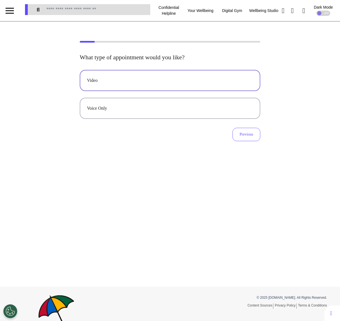
click at [173, 86] on button "Video" at bounding box center [170, 80] width 181 height 21
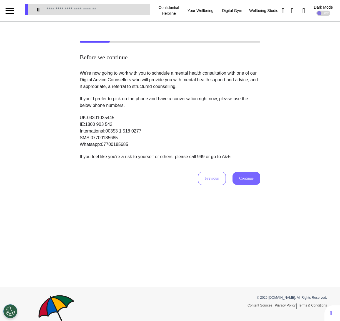
click at [247, 178] on button "Continue" at bounding box center [247, 178] width 28 height 13
select select "******"
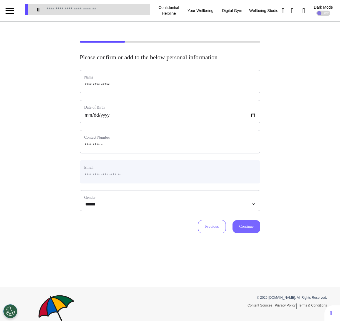
click at [245, 230] on button "Continue" at bounding box center [247, 226] width 28 height 13
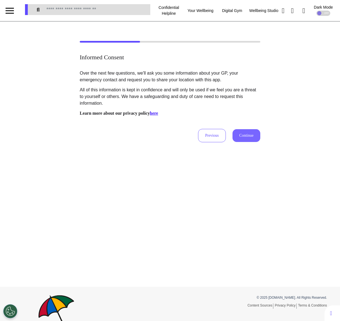
click at [248, 135] on button "Continue" at bounding box center [247, 135] width 28 height 13
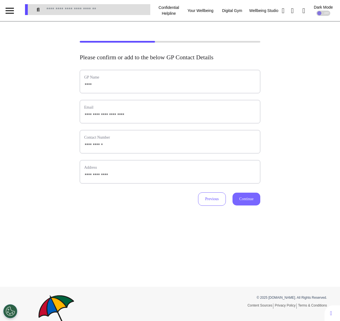
click at [244, 192] on button "Continue" at bounding box center [247, 198] width 28 height 13
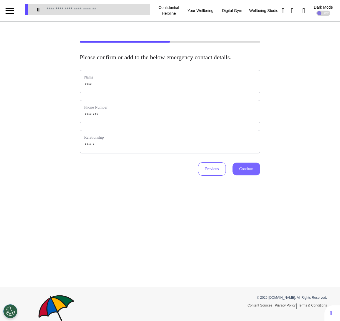
click at [247, 174] on button "Continue" at bounding box center [247, 168] width 28 height 13
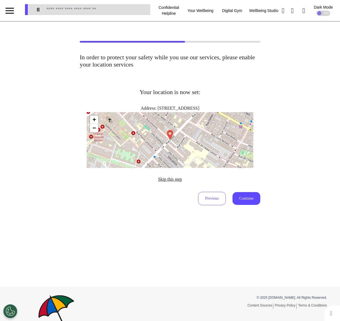
click at [166, 179] on span "Skip this step" at bounding box center [170, 179] width 24 height 5
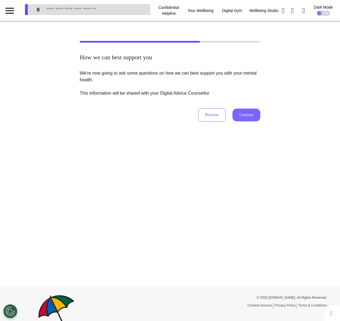
click at [249, 118] on button "Continue" at bounding box center [247, 114] width 28 height 13
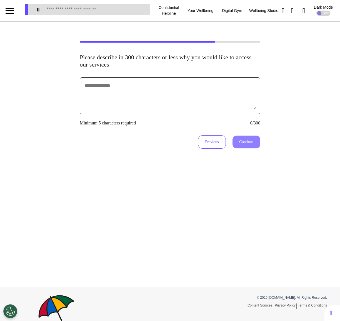
click at [216, 104] on textarea at bounding box center [170, 96] width 172 height 28
type textarea "**********"
click at [257, 137] on button "Continue" at bounding box center [247, 141] width 28 height 13
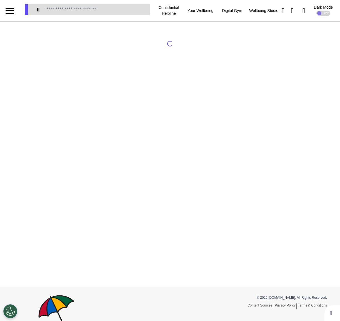
select select "*"
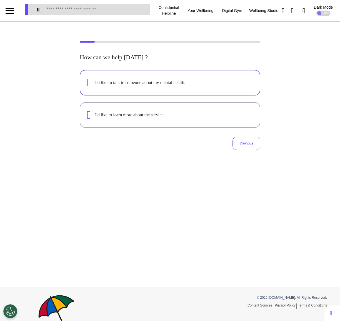
click at [199, 76] on button "I'd like to talk to someone about my mental health." at bounding box center [170, 83] width 181 height 26
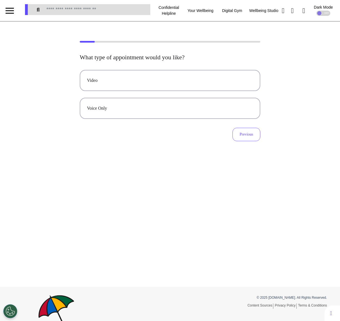
click at [199, 76] on button "Video" at bounding box center [170, 80] width 181 height 21
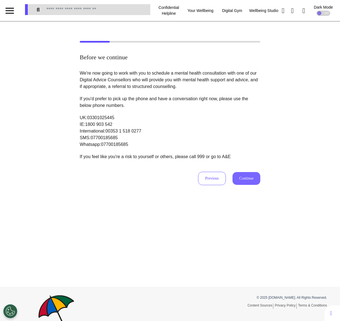
click at [249, 176] on button "Continue" at bounding box center [247, 178] width 28 height 13
select select "******"
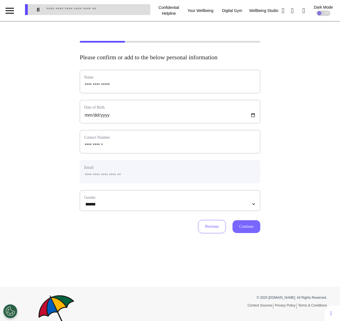
click at [242, 231] on button "Continue" at bounding box center [247, 226] width 28 height 13
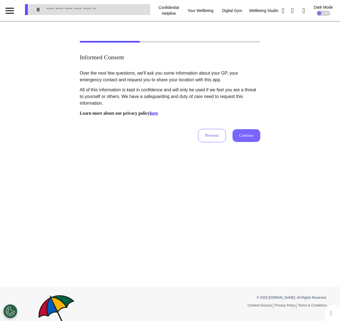
click at [246, 133] on button "Continue" at bounding box center [247, 135] width 28 height 13
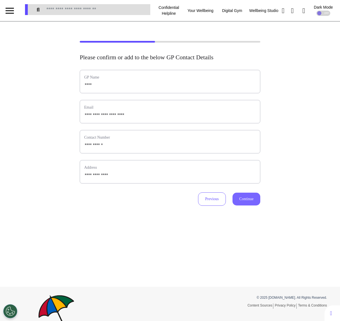
click at [241, 202] on button "Continue" at bounding box center [247, 198] width 28 height 13
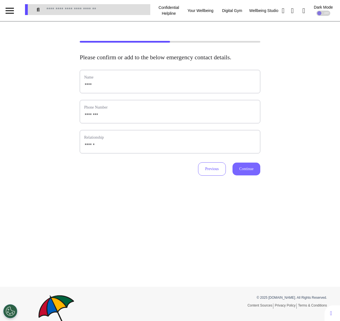
click at [242, 175] on button "Continue" at bounding box center [247, 168] width 28 height 13
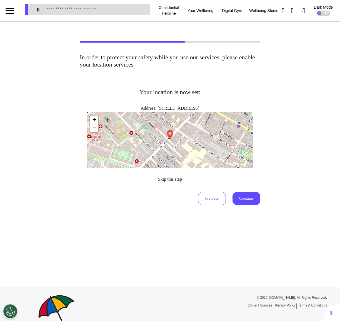
click at [176, 179] on span "Skip this step" at bounding box center [170, 179] width 24 height 5
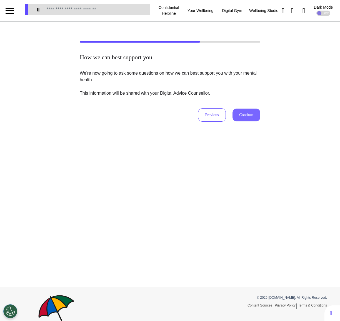
click at [253, 118] on button "Continue" at bounding box center [247, 114] width 28 height 13
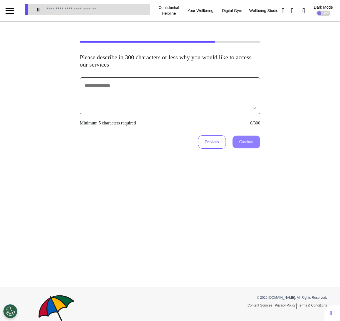
click at [209, 102] on textarea at bounding box center [170, 96] width 172 height 28
type textarea "**********"
click at [239, 144] on button "Continue" at bounding box center [247, 141] width 28 height 13
click at [251, 246] on div "**********" at bounding box center [170, 153] width 340 height 265
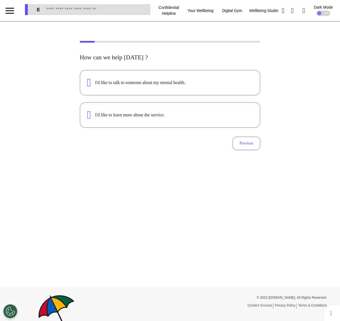
select select "*"
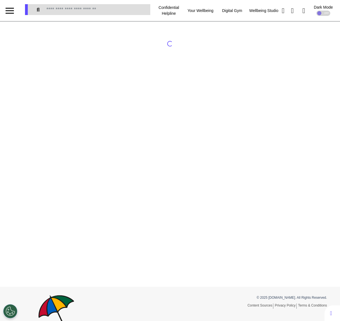
select select "*"
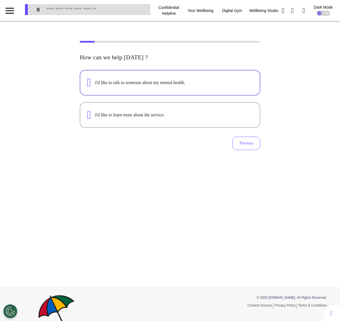
click at [140, 84] on div "I'd like to talk to someone about my mental health." at bounding box center [174, 82] width 158 height 7
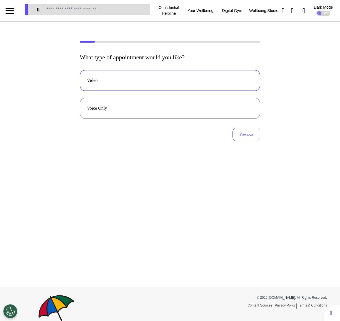
click at [167, 81] on div "Video" at bounding box center [170, 80] width 166 height 7
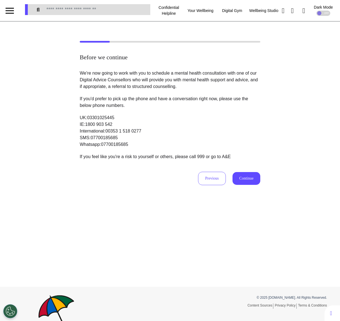
click at [241, 171] on div "We're now going to work with you to schedule a mental health consultation with …" at bounding box center [170, 127] width 181 height 115
click at [241, 180] on button "Continue" at bounding box center [247, 178] width 28 height 13
select select "******"
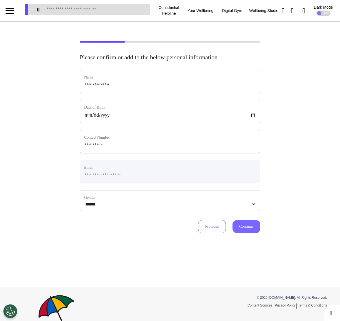
click at [251, 225] on button "Continue" at bounding box center [247, 226] width 28 height 13
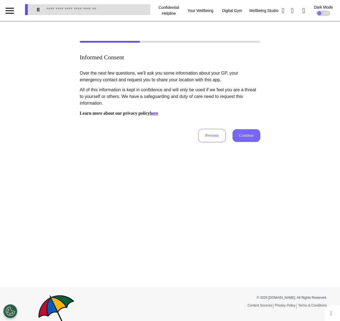
click at [249, 131] on button "Continue" at bounding box center [247, 135] width 28 height 13
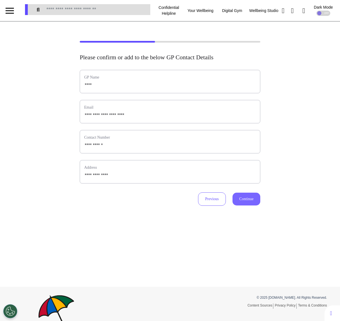
click at [248, 198] on button "Continue" at bounding box center [247, 198] width 28 height 13
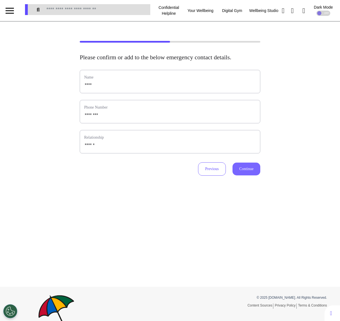
click at [248, 175] on button "Continue" at bounding box center [247, 168] width 28 height 13
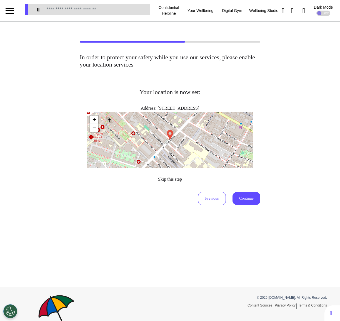
click at [168, 181] on span "Skip this step" at bounding box center [170, 179] width 24 height 5
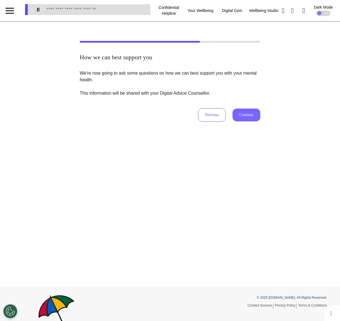
click at [251, 117] on button "Continue" at bounding box center [247, 114] width 28 height 13
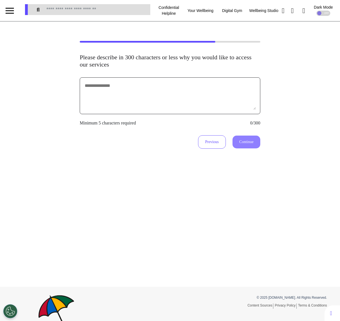
click at [208, 103] on textarea at bounding box center [170, 96] width 172 height 28
type textarea "**********"
click at [237, 138] on button "Continue" at bounding box center [247, 141] width 28 height 13
click at [174, 210] on div "**********" at bounding box center [170, 153] width 340 height 265
click at [268, 234] on div "**********" at bounding box center [170, 153] width 340 height 265
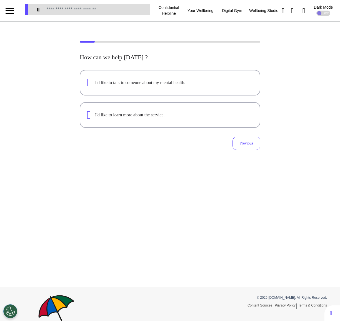
select select "*"
click at [201, 79] on div "I'd like to talk to someone about my mental health." at bounding box center [170, 82] width 166 height 11
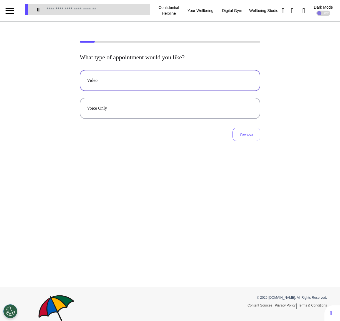
click at [179, 75] on button "Video" at bounding box center [170, 80] width 181 height 21
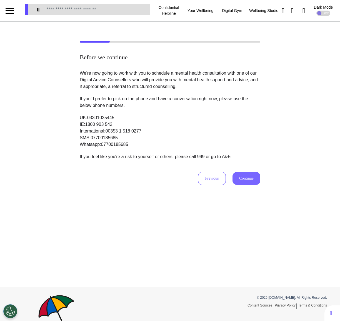
click at [245, 179] on button "Continue" at bounding box center [247, 178] width 28 height 13
select select "******"
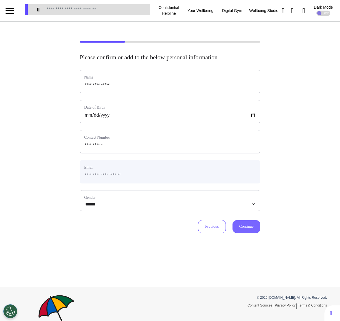
click at [249, 227] on button "Continue" at bounding box center [247, 226] width 28 height 13
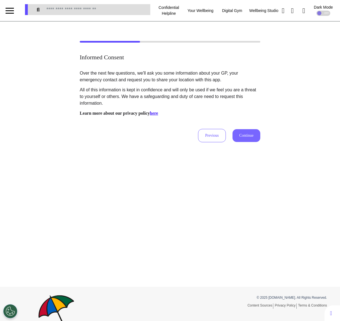
click at [245, 136] on button "Continue" at bounding box center [247, 135] width 28 height 13
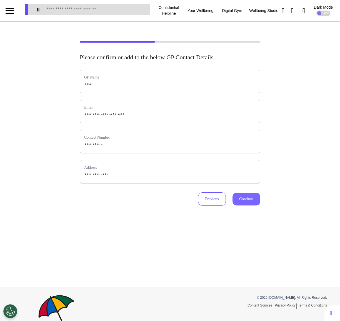
click at [250, 202] on button "Continue" at bounding box center [247, 198] width 28 height 13
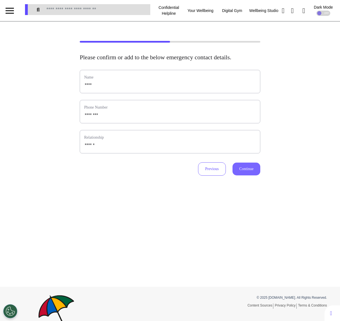
click at [249, 173] on button "Continue" at bounding box center [247, 168] width 28 height 13
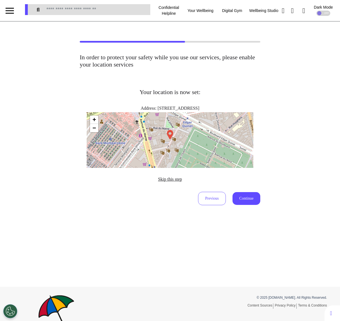
click at [158, 178] on span "Skip this step" at bounding box center [170, 179] width 24 height 5
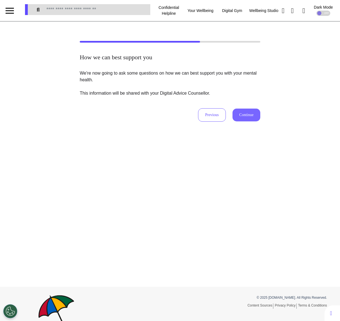
click at [244, 112] on button "Continue" at bounding box center [247, 114] width 28 height 13
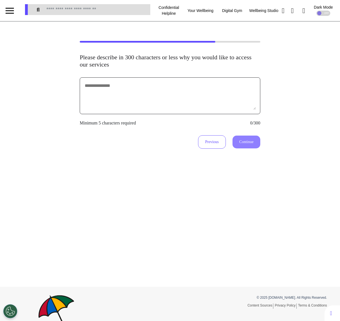
click at [218, 98] on textarea at bounding box center [170, 96] width 172 height 28
type textarea "*******"
click at [243, 138] on button "Continue" at bounding box center [247, 141] width 28 height 13
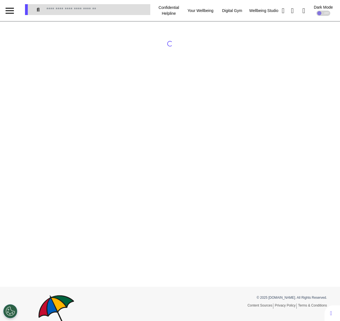
select select "*"
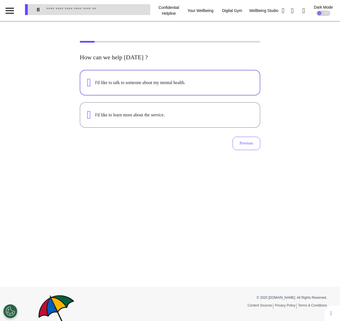
click at [156, 80] on div "I'd like to talk to someone about my mental health." at bounding box center [174, 82] width 158 height 7
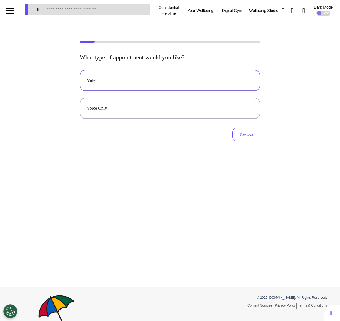
click at [165, 74] on button "Video" at bounding box center [170, 80] width 181 height 21
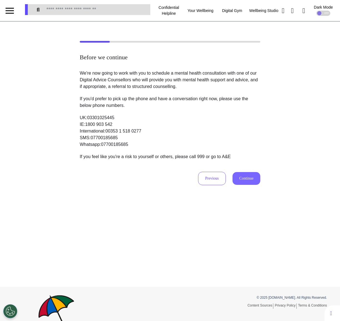
click at [247, 182] on button "Continue" at bounding box center [247, 178] width 28 height 13
select select "******"
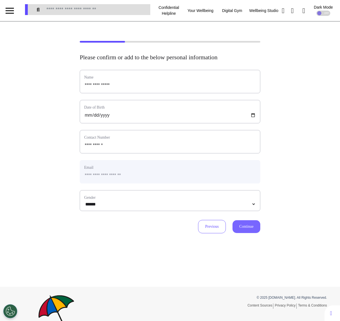
click at [252, 224] on button "Continue" at bounding box center [247, 226] width 28 height 13
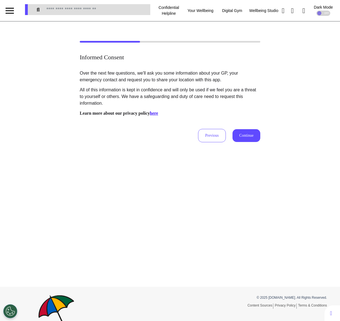
click at [246, 125] on div "Over the next few questions, we'll ask you some information about your GP, your…" at bounding box center [170, 106] width 181 height 72
click at [247, 131] on button "Continue" at bounding box center [247, 135] width 28 height 13
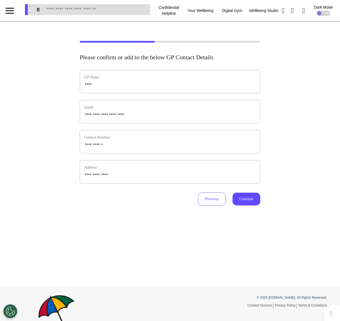
click at [243, 184] on div "**********" at bounding box center [170, 138] width 181 height 136
click at [244, 194] on button "Continue" at bounding box center [247, 198] width 28 height 13
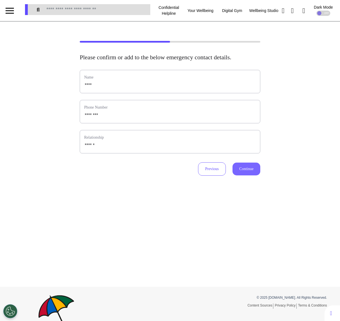
click at [248, 175] on button "Continue" at bounding box center [247, 168] width 28 height 13
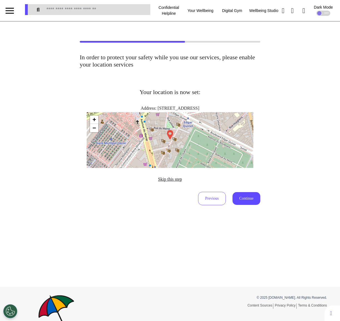
click at [171, 177] on span "Skip this step" at bounding box center [170, 179] width 24 height 5
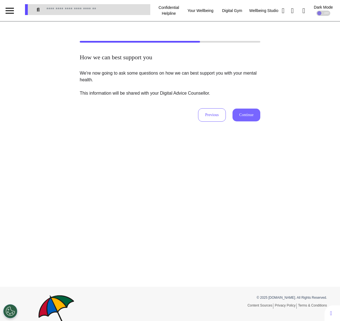
click at [244, 109] on button "Continue" at bounding box center [247, 114] width 28 height 13
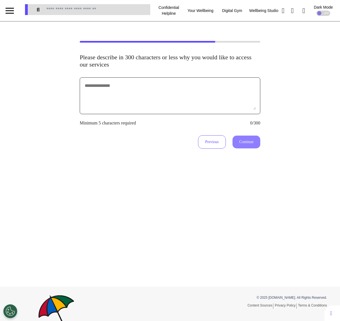
click at [208, 92] on textarea at bounding box center [170, 96] width 172 height 28
type textarea "*********"
click at [242, 137] on button "Continue" at bounding box center [247, 141] width 28 height 13
click at [215, 97] on textarea "*********" at bounding box center [170, 96] width 172 height 28
click at [161, 90] on textarea "*********" at bounding box center [170, 96] width 172 height 28
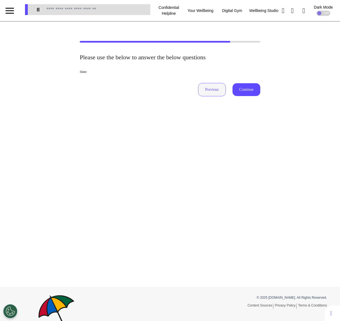
click at [208, 86] on button "Previous" at bounding box center [212, 89] width 28 height 13
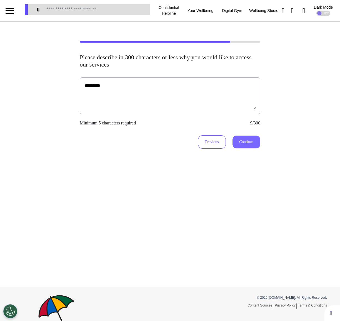
click at [251, 142] on button "Continue" at bounding box center [247, 141] width 28 height 13
click at [198, 85] on textarea "*********" at bounding box center [170, 96] width 172 height 28
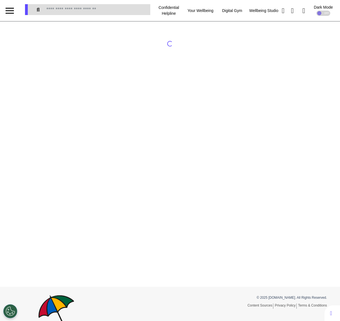
select select "*"
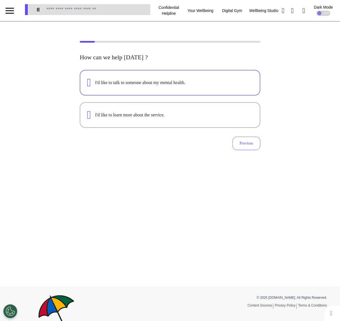
click at [204, 92] on button "I'd like to talk to someone about my mental health." at bounding box center [170, 83] width 181 height 26
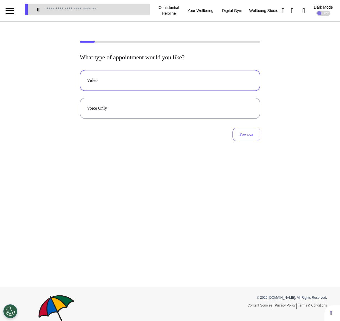
click at [207, 74] on button "Video" at bounding box center [170, 80] width 181 height 21
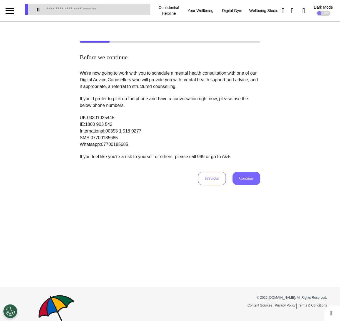
click at [237, 176] on button "Continue" at bounding box center [247, 178] width 28 height 13
select select "******"
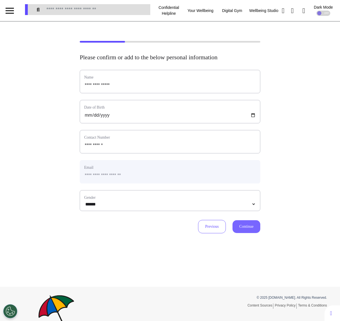
click at [245, 221] on button "Continue" at bounding box center [247, 226] width 28 height 13
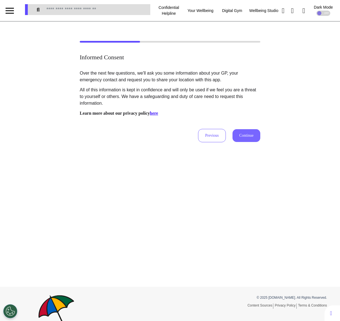
click at [246, 133] on button "Continue" at bounding box center [247, 135] width 28 height 13
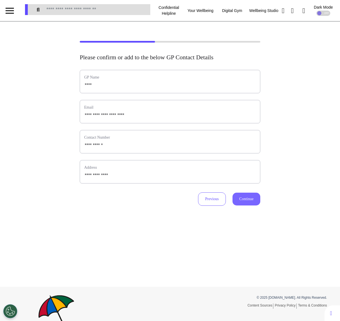
click at [250, 196] on button "Continue" at bounding box center [247, 198] width 28 height 13
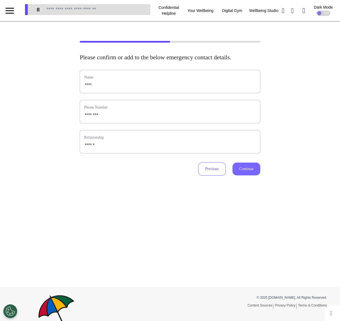
click at [243, 174] on button "Continue" at bounding box center [247, 168] width 28 height 13
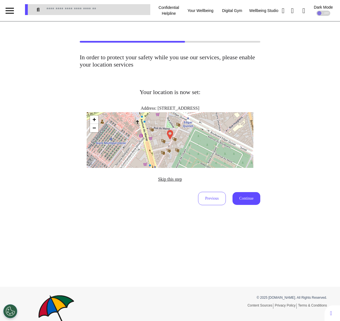
click at [172, 181] on span "Skip this step" at bounding box center [170, 179] width 24 height 5
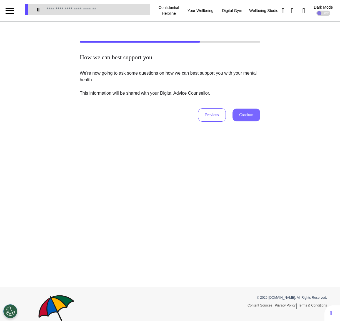
click at [252, 113] on button "Continue" at bounding box center [247, 114] width 28 height 13
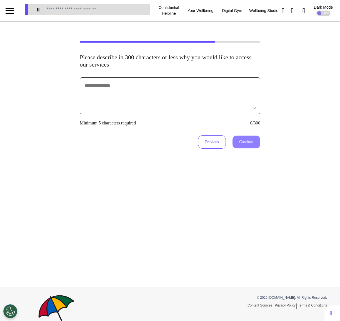
click at [214, 99] on textarea at bounding box center [170, 96] width 172 height 28
type textarea "*********"
click at [248, 140] on button "Continue" at bounding box center [247, 141] width 28 height 13
click at [216, 101] on textarea "*********" at bounding box center [170, 96] width 172 height 28
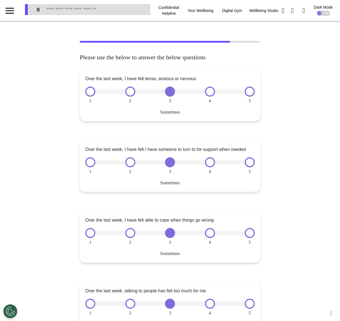
click at [90, 89] on button "1" at bounding box center [90, 91] width 10 height 10
